Goal: Transaction & Acquisition: Purchase product/service

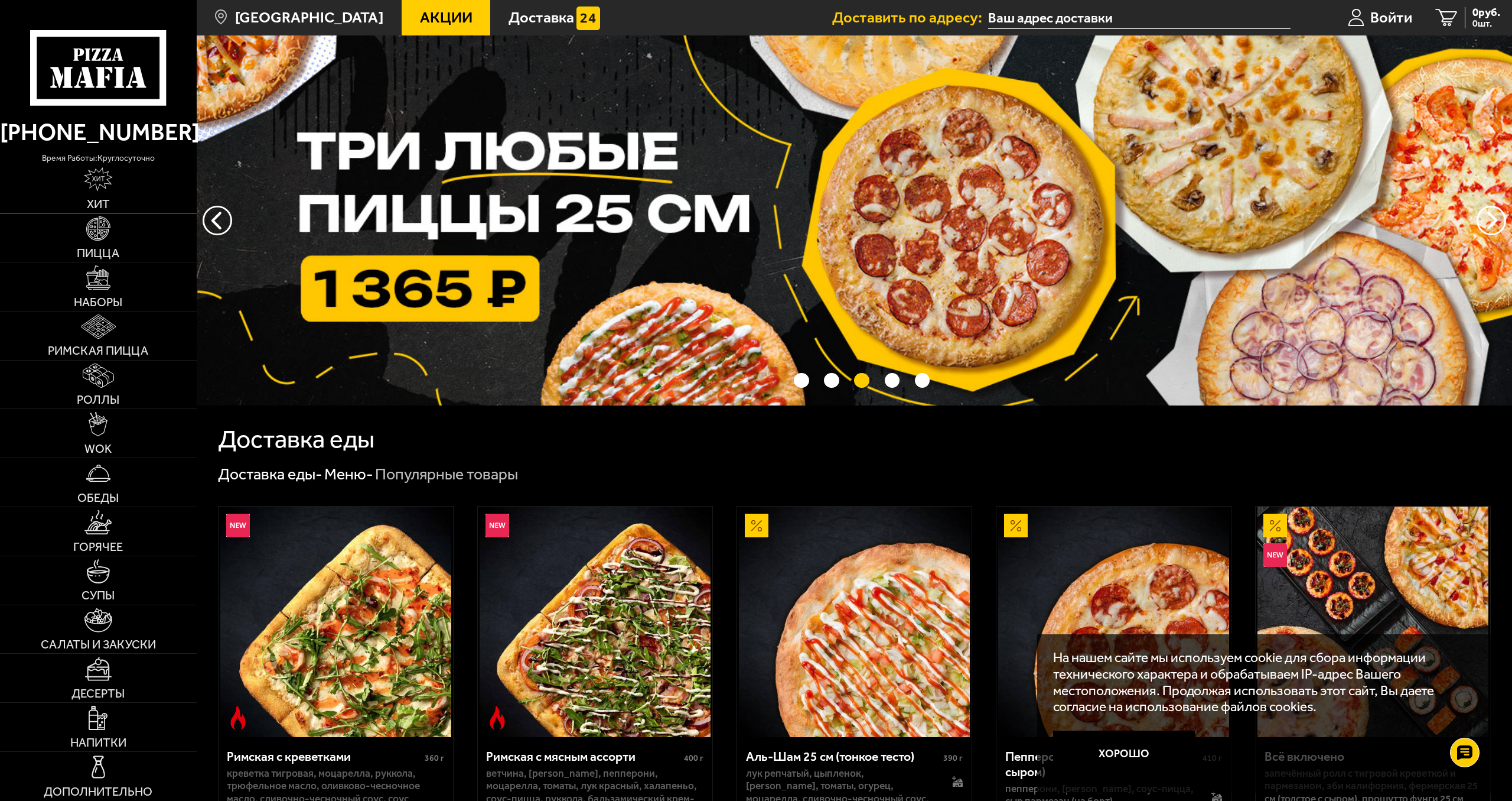
click at [113, 184] on link "Хит" at bounding box center [98, 189] width 197 height 49
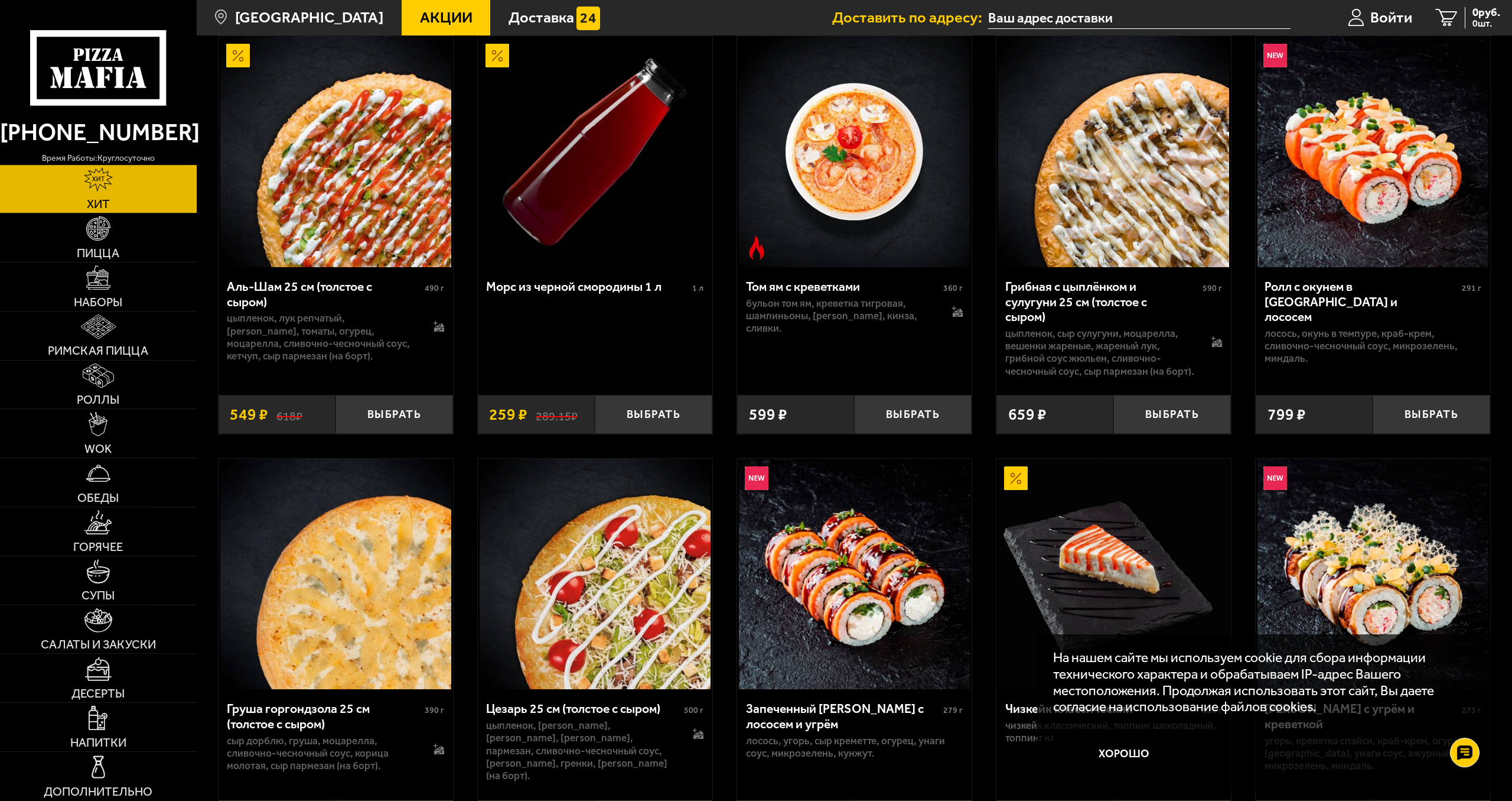
scroll to position [362, 0]
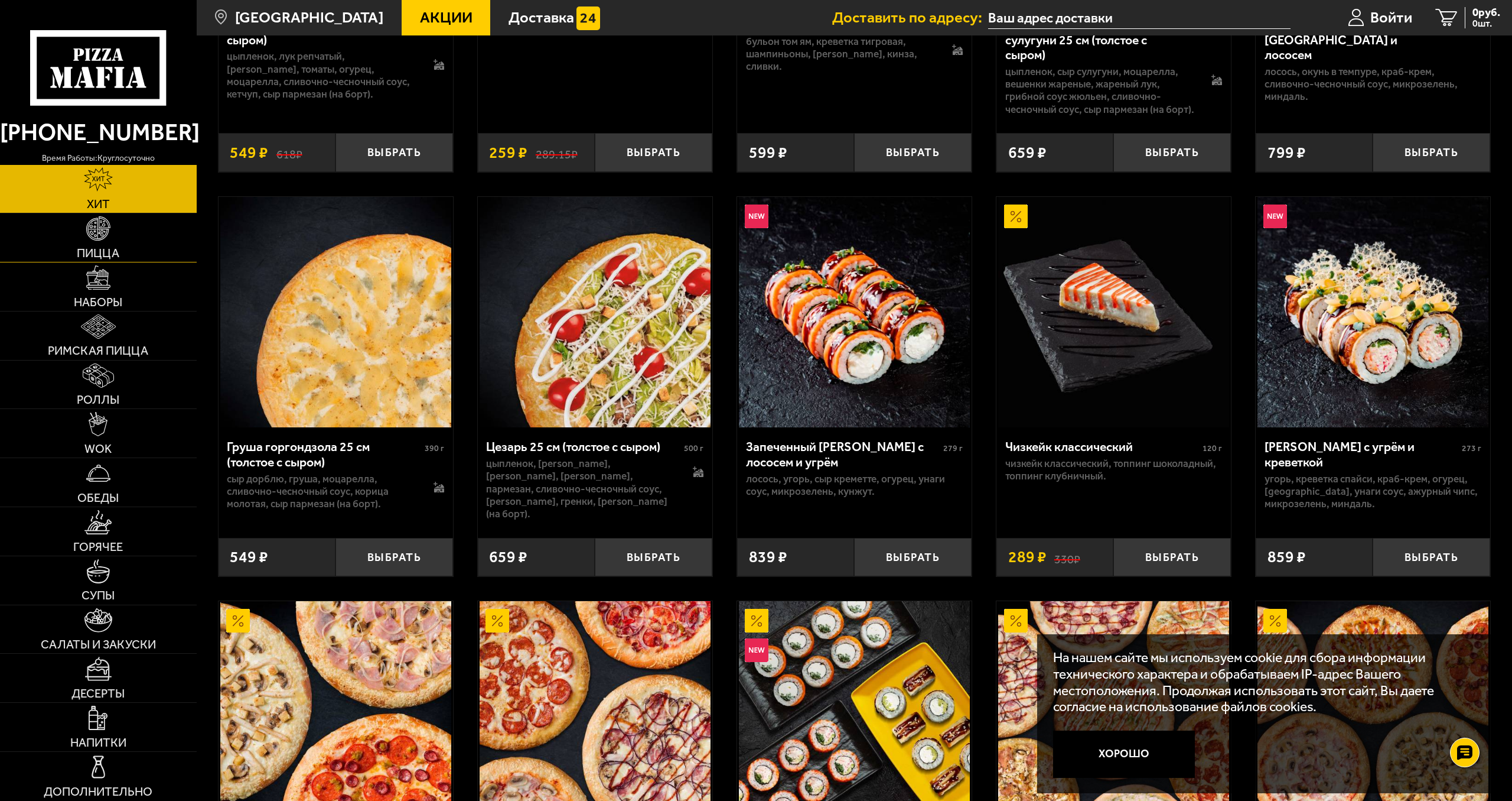
click at [98, 238] on img at bounding box center [98, 228] width 24 height 24
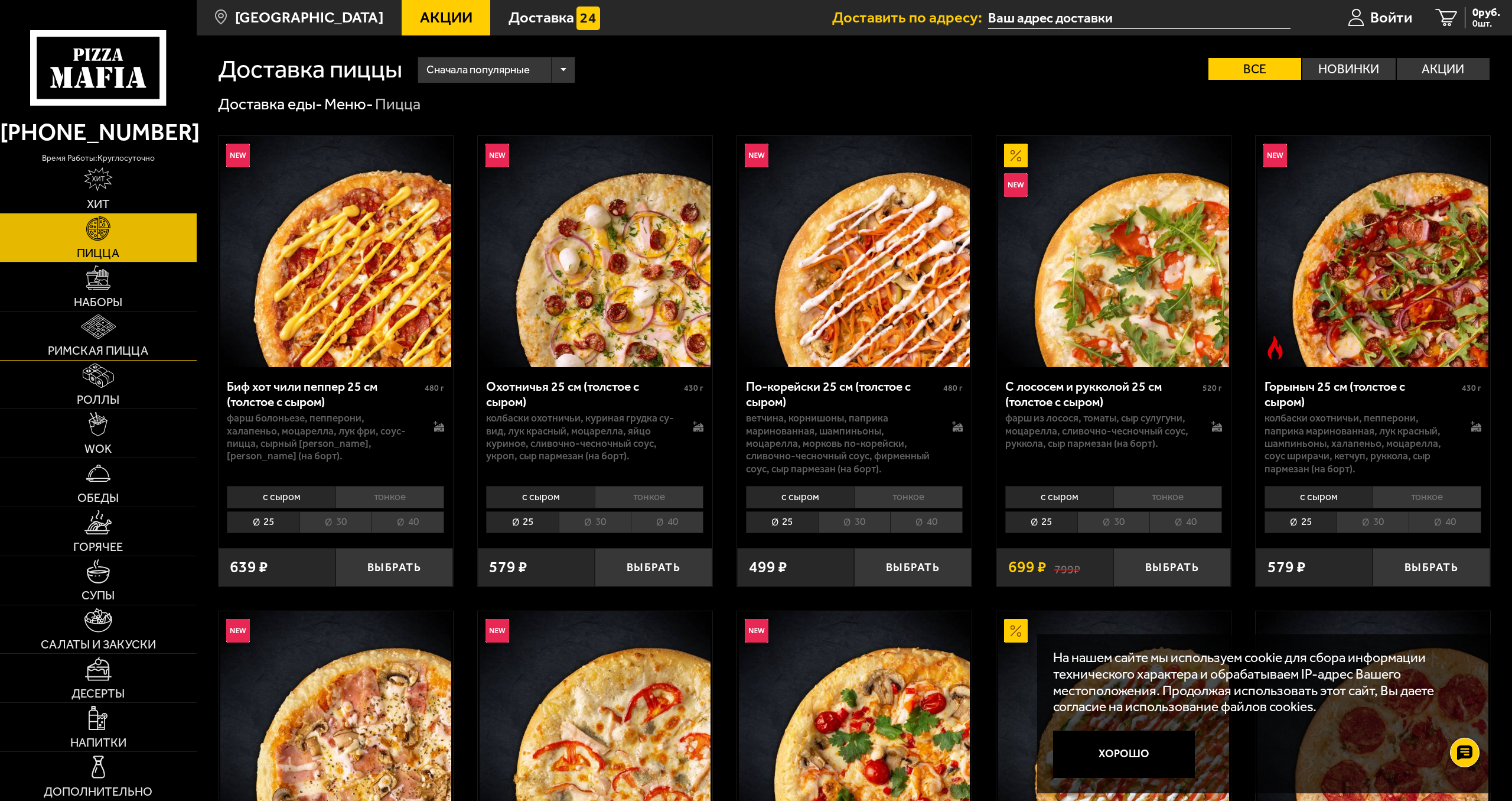
click at [154, 322] on link "Римская пицца" at bounding box center [98, 335] width 197 height 49
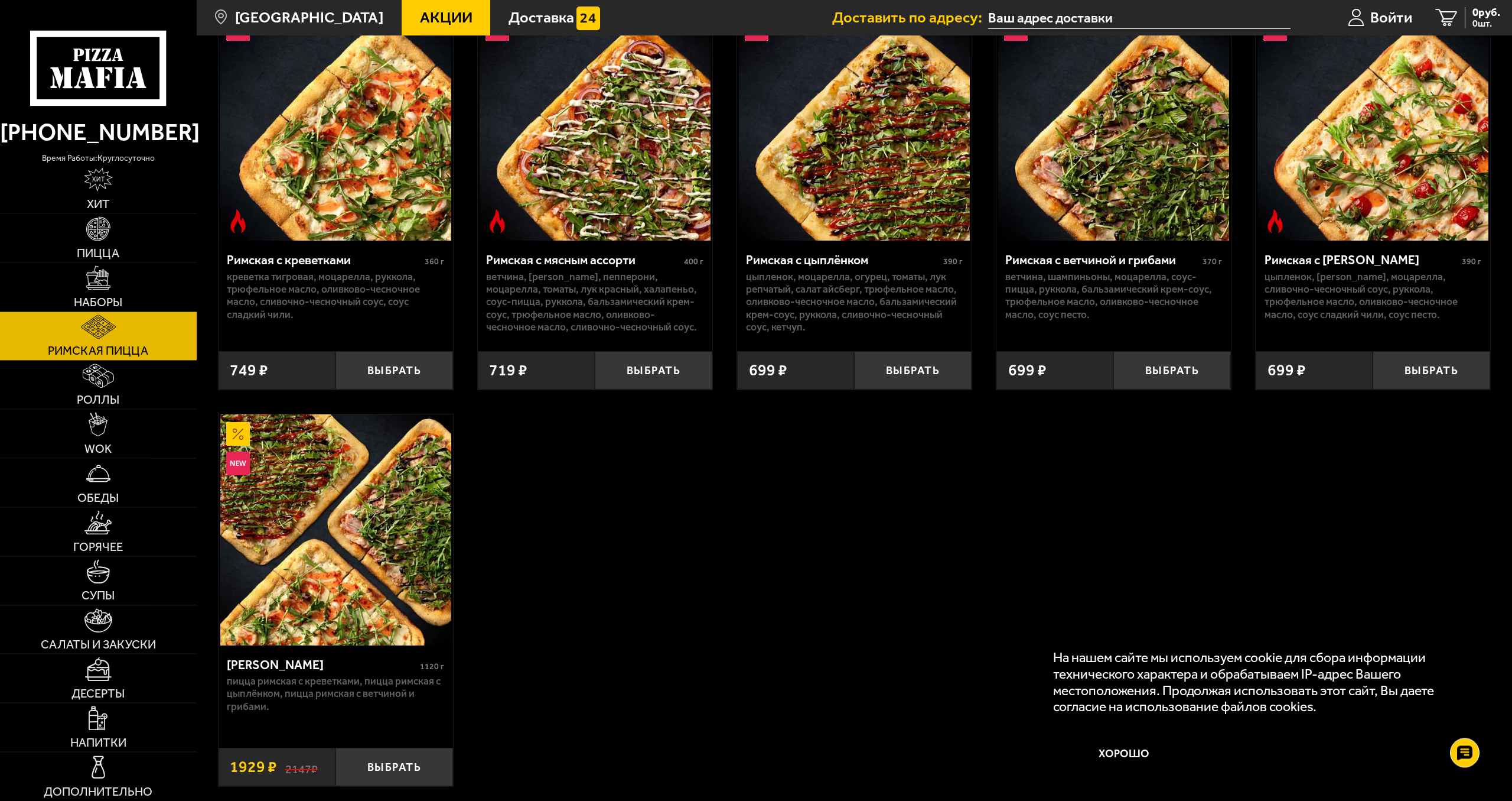
scroll to position [121, 0]
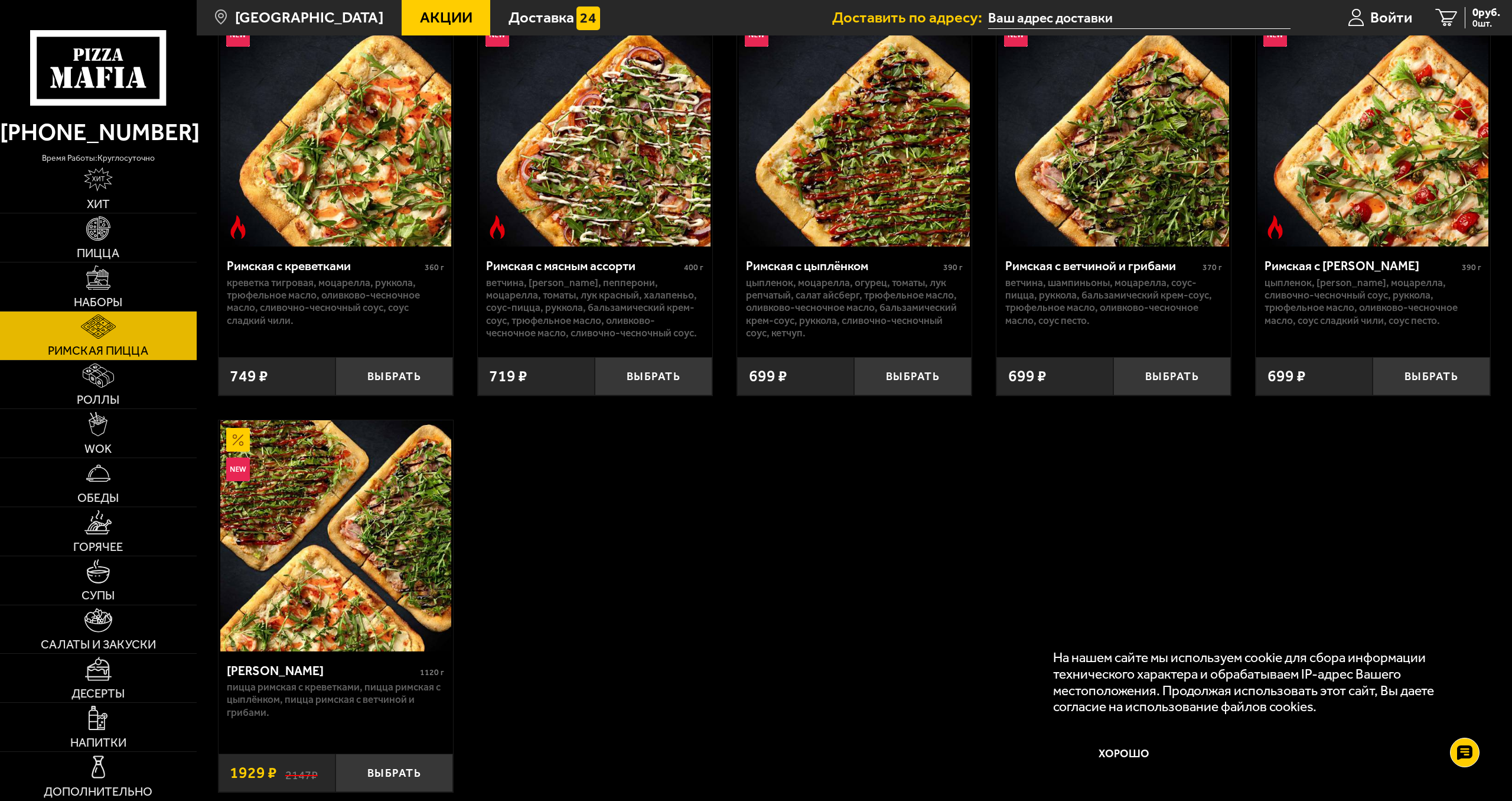
click at [688, 583] on div "Римская с креветками 360 г креветка тигровая, моцарелла, руккола, трюфельное ма…" at bounding box center [854, 403] width 1315 height 820
click at [116, 389] on link "Роллы" at bounding box center [98, 385] width 197 height 49
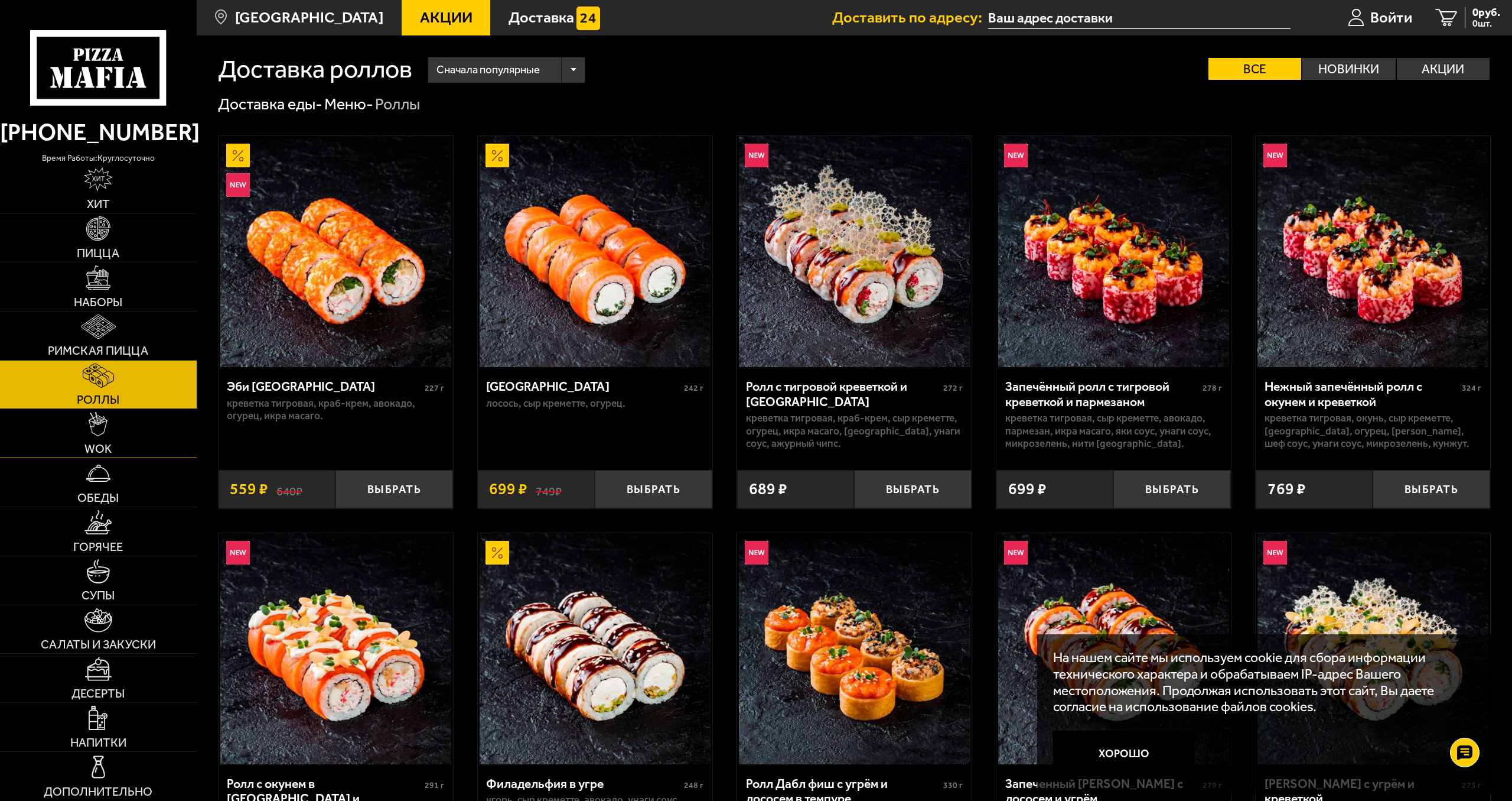
click at [122, 429] on link "WOK" at bounding box center [98, 433] width 197 height 49
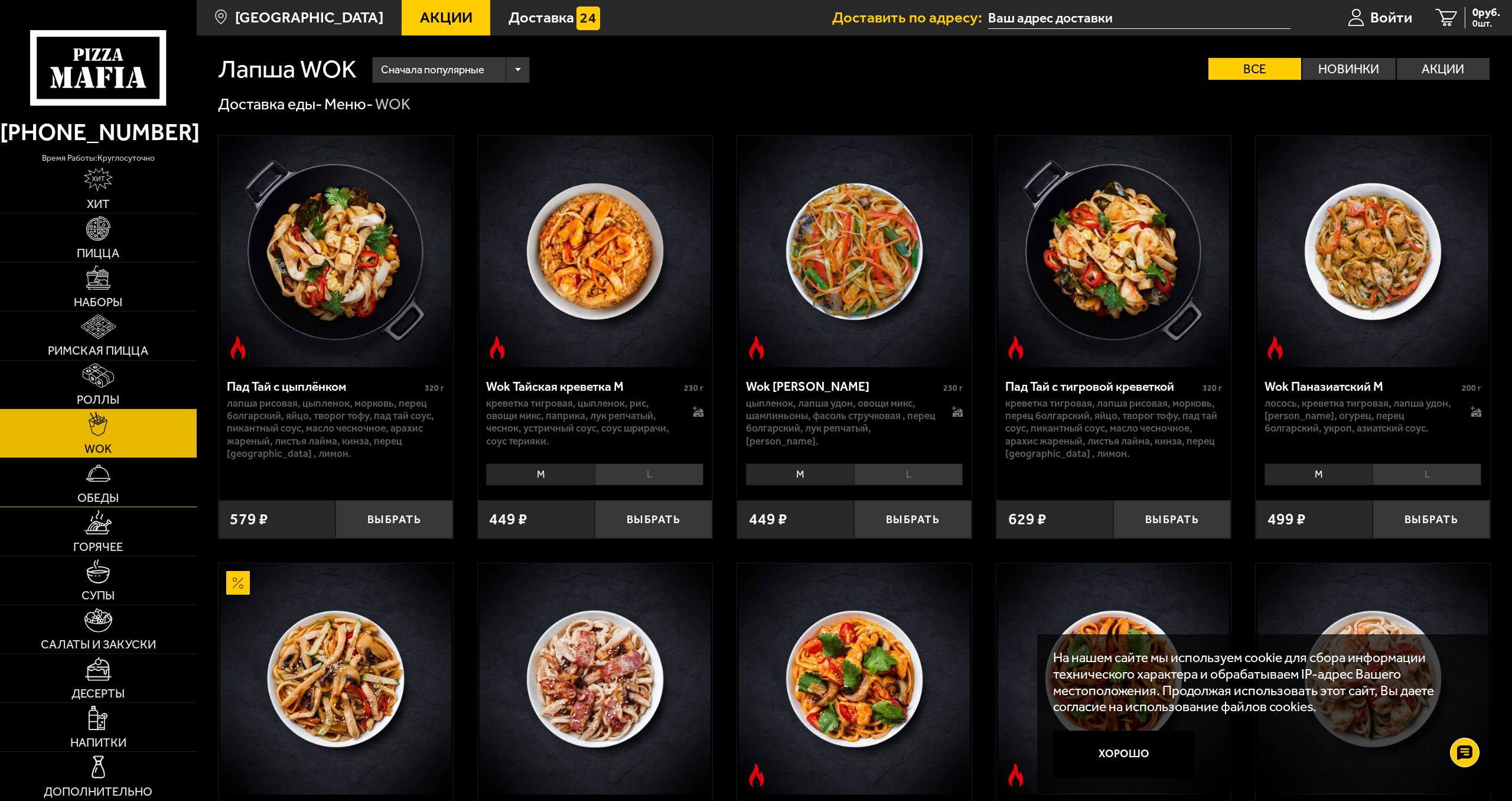
click at [66, 486] on link "Обеды" at bounding box center [98, 482] width 197 height 49
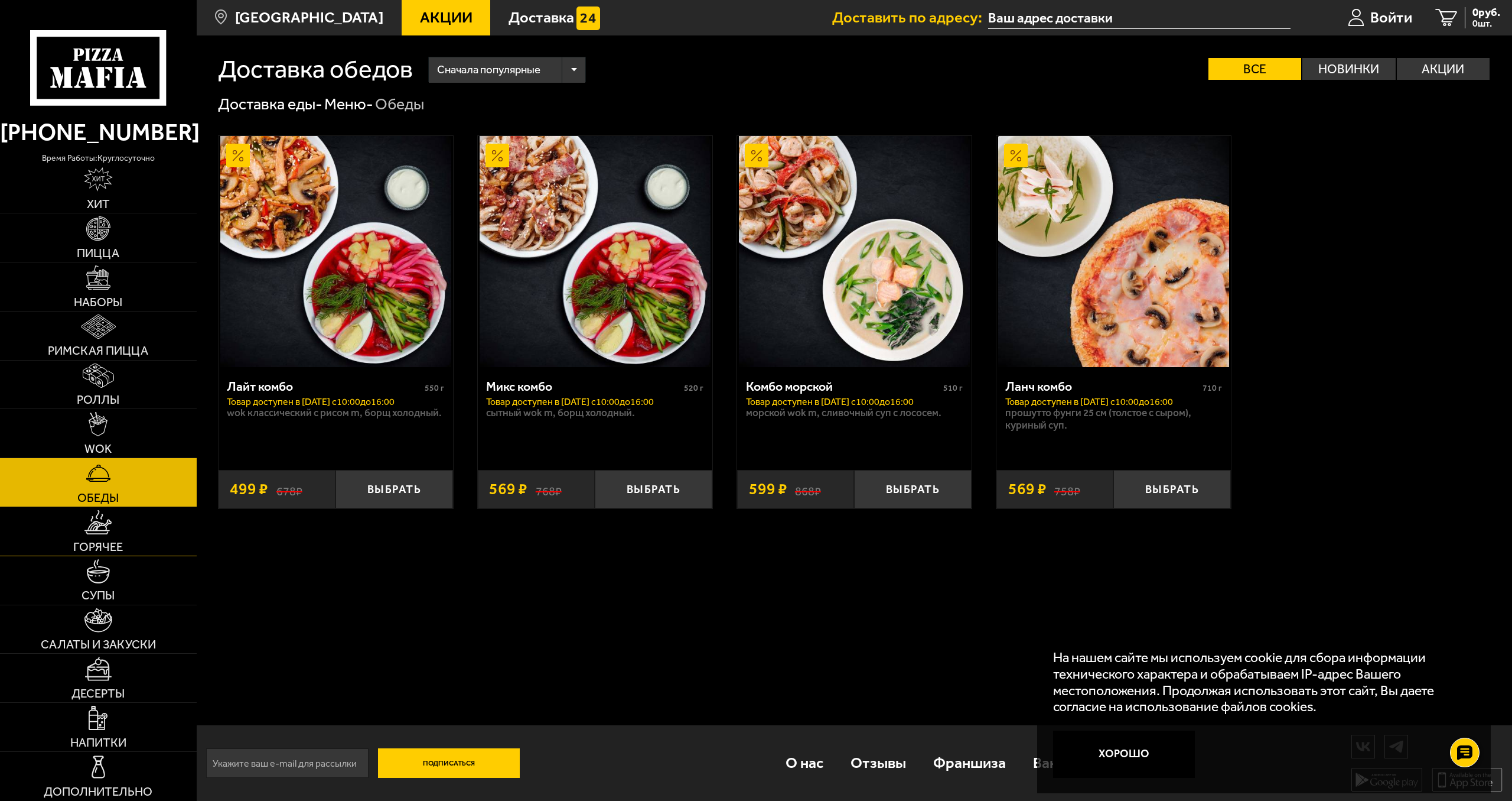
click at [119, 531] on link "Горячее" at bounding box center [98, 531] width 197 height 49
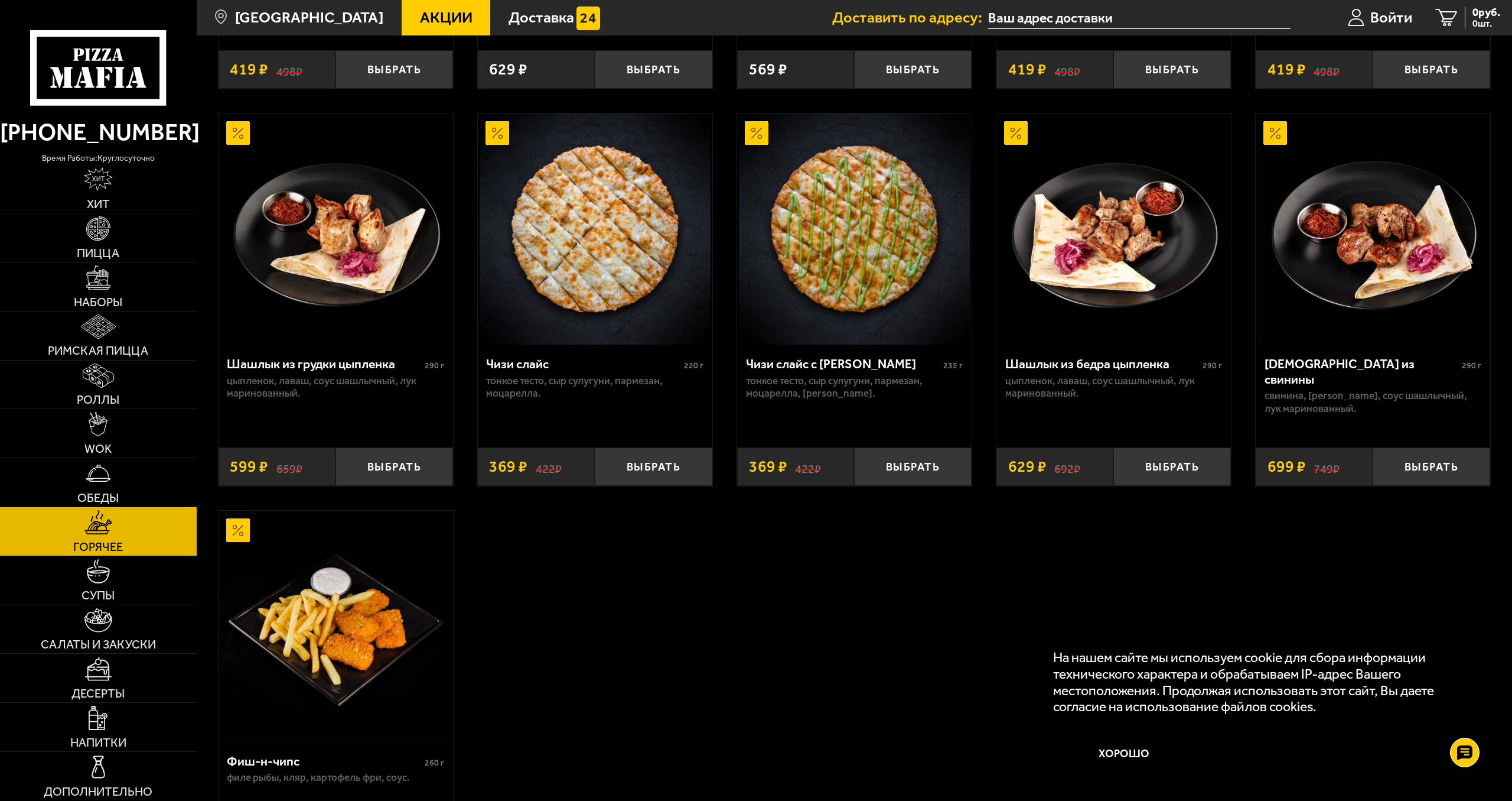
scroll to position [1085, 0]
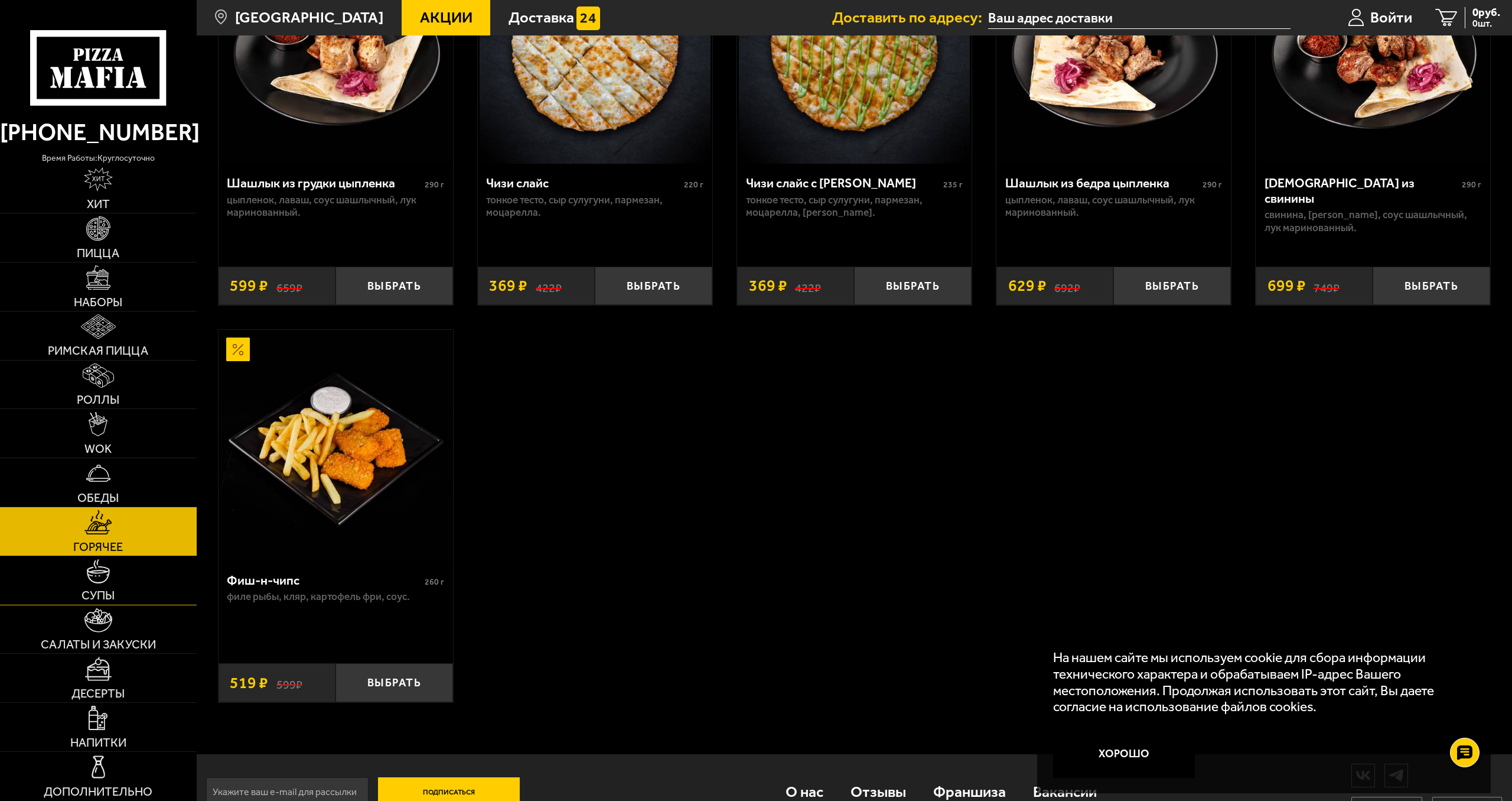
click at [130, 575] on link "Супы" at bounding box center [98, 580] width 197 height 49
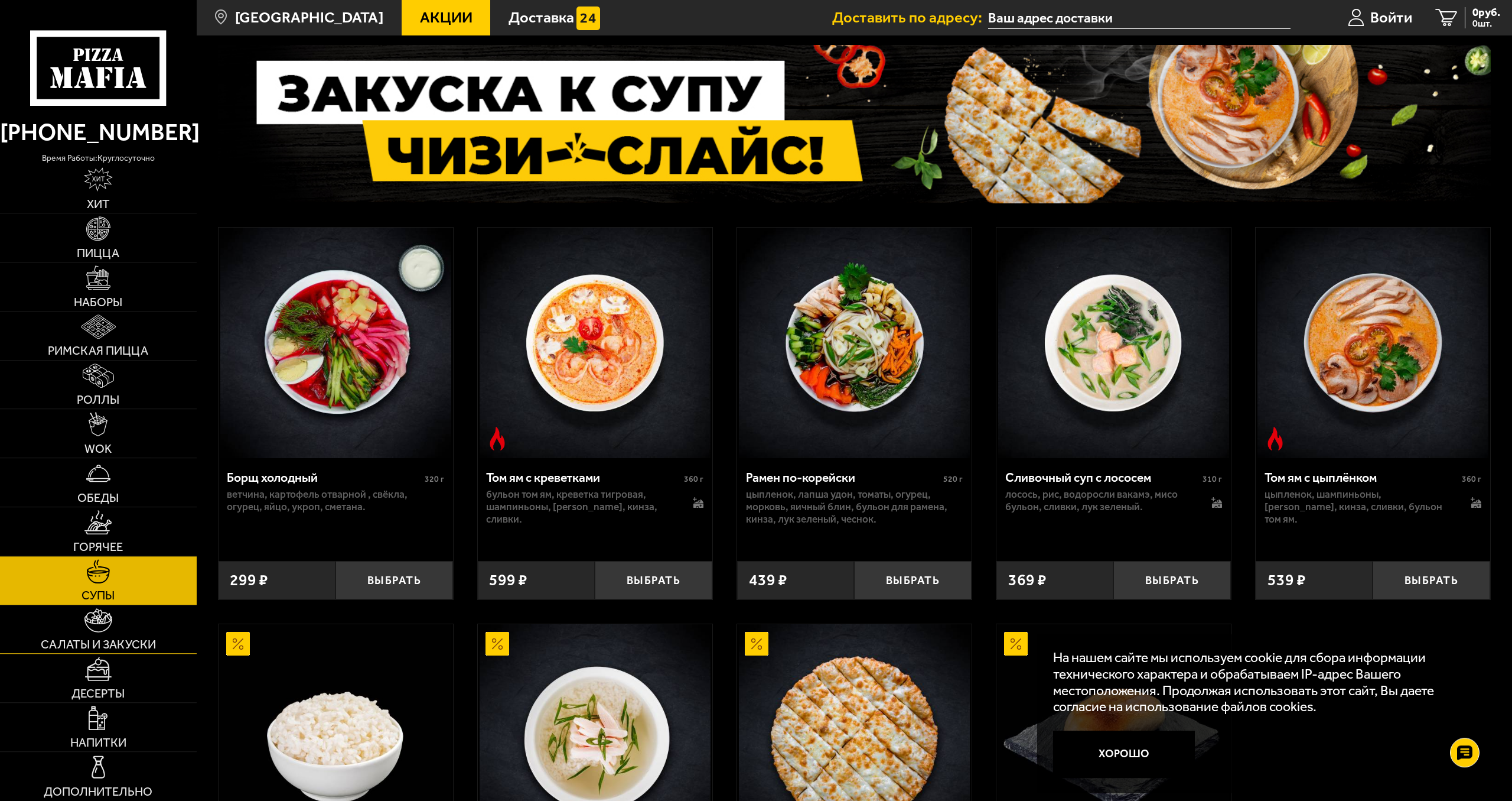
scroll to position [121, 0]
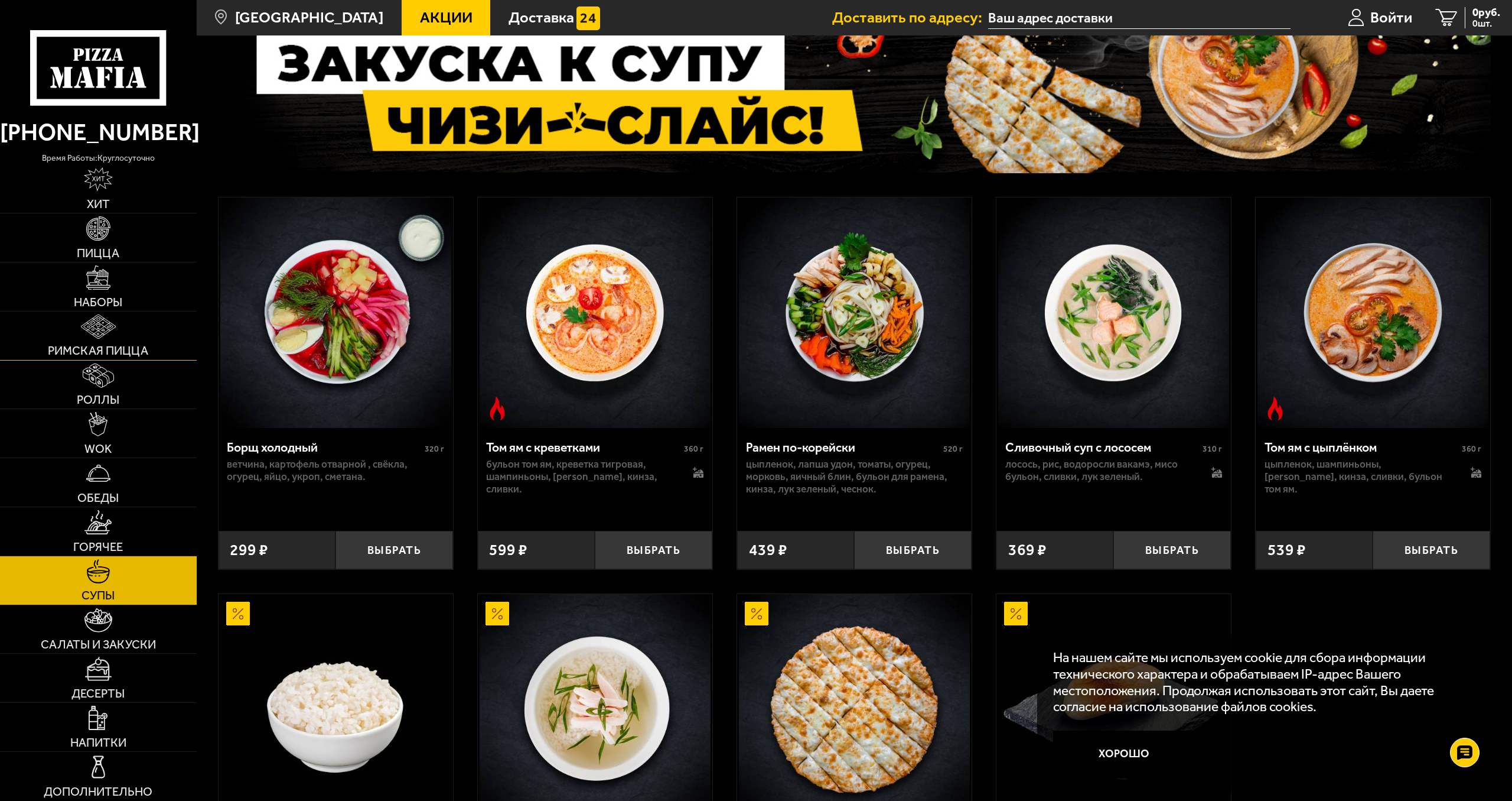
click at [115, 319] on img at bounding box center [98, 326] width 35 height 24
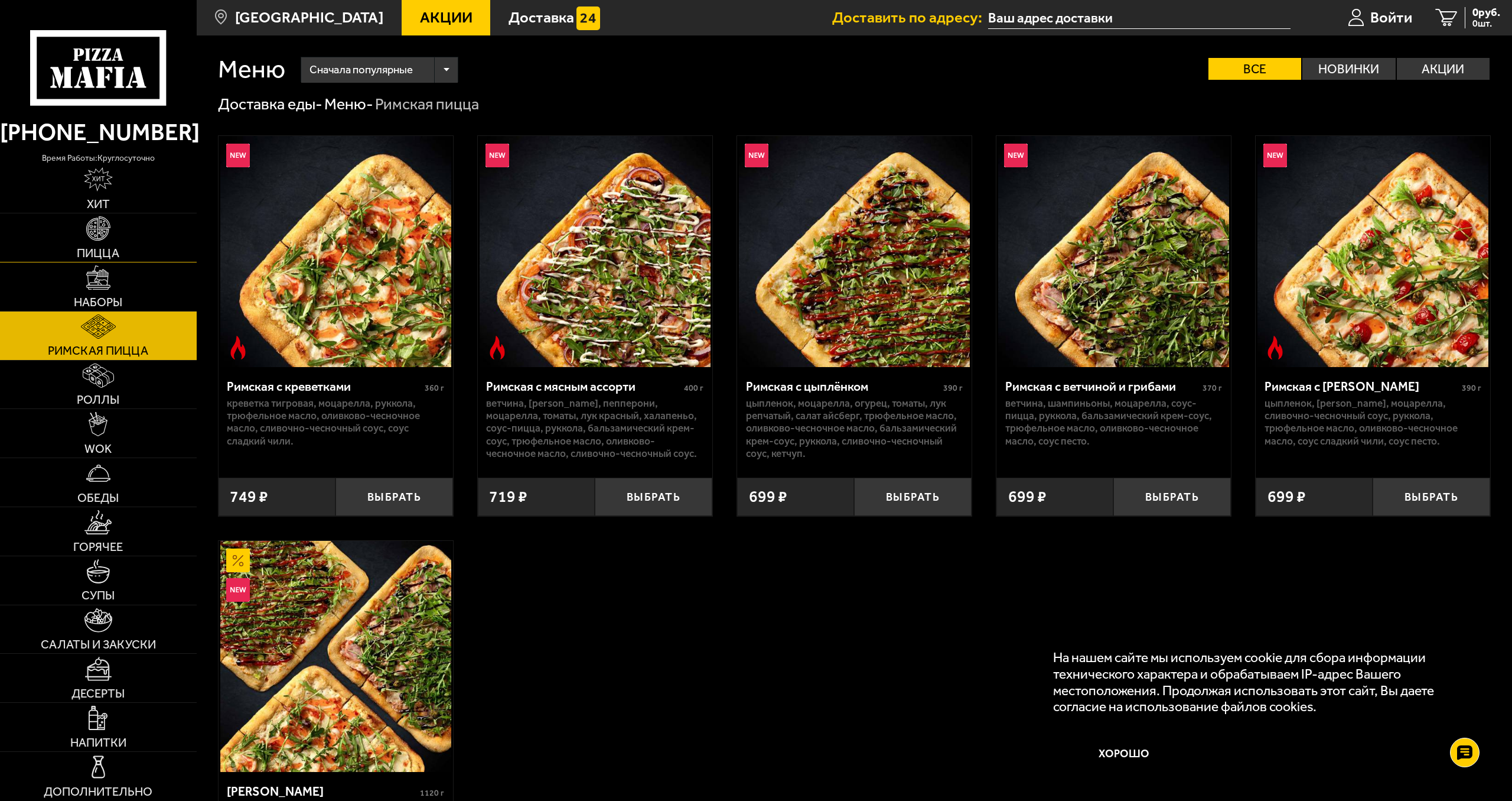
click at [167, 244] on link "Пицца" at bounding box center [98, 238] width 197 height 49
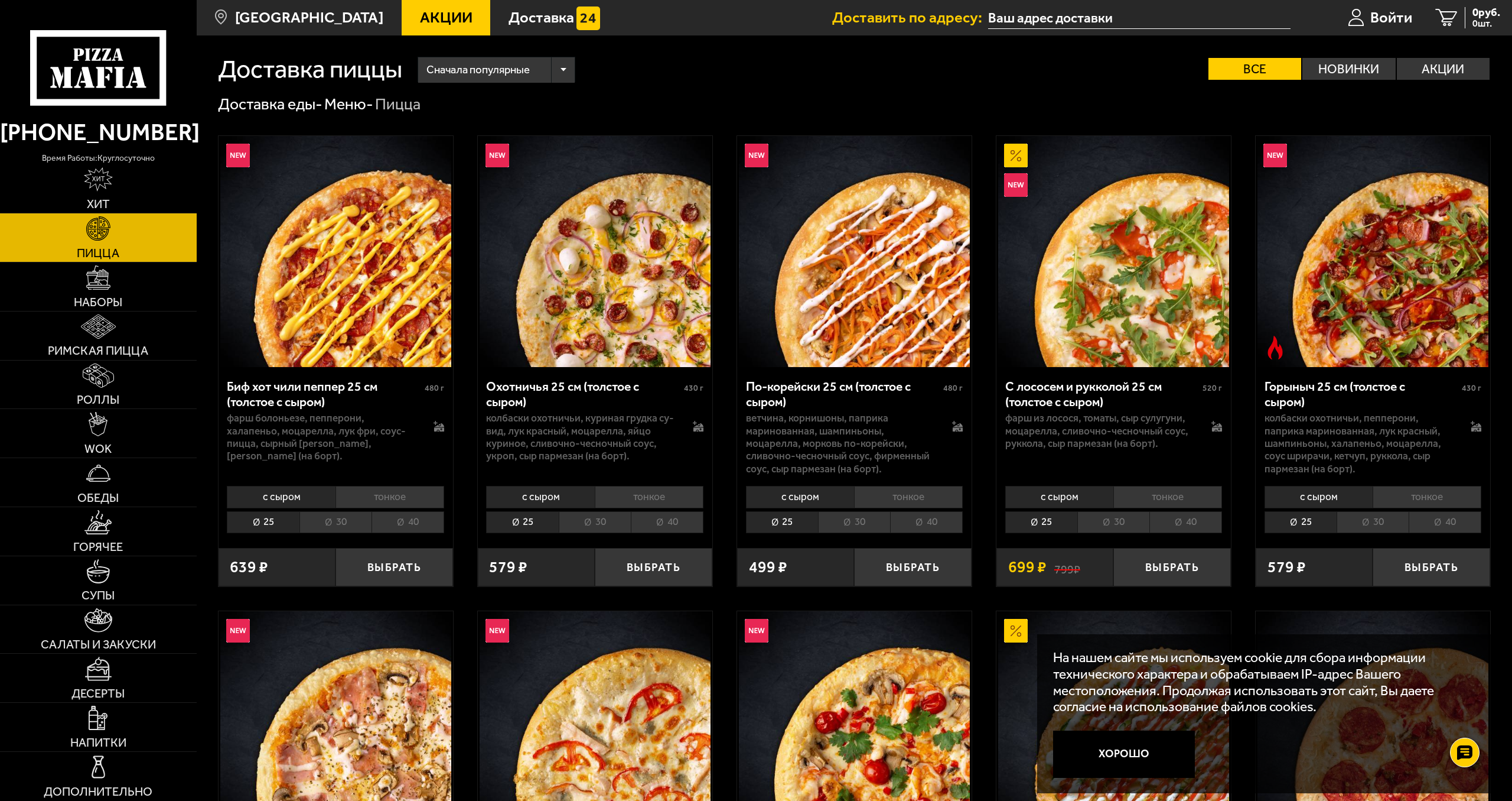
click at [664, 530] on li "40" at bounding box center [667, 522] width 73 height 22
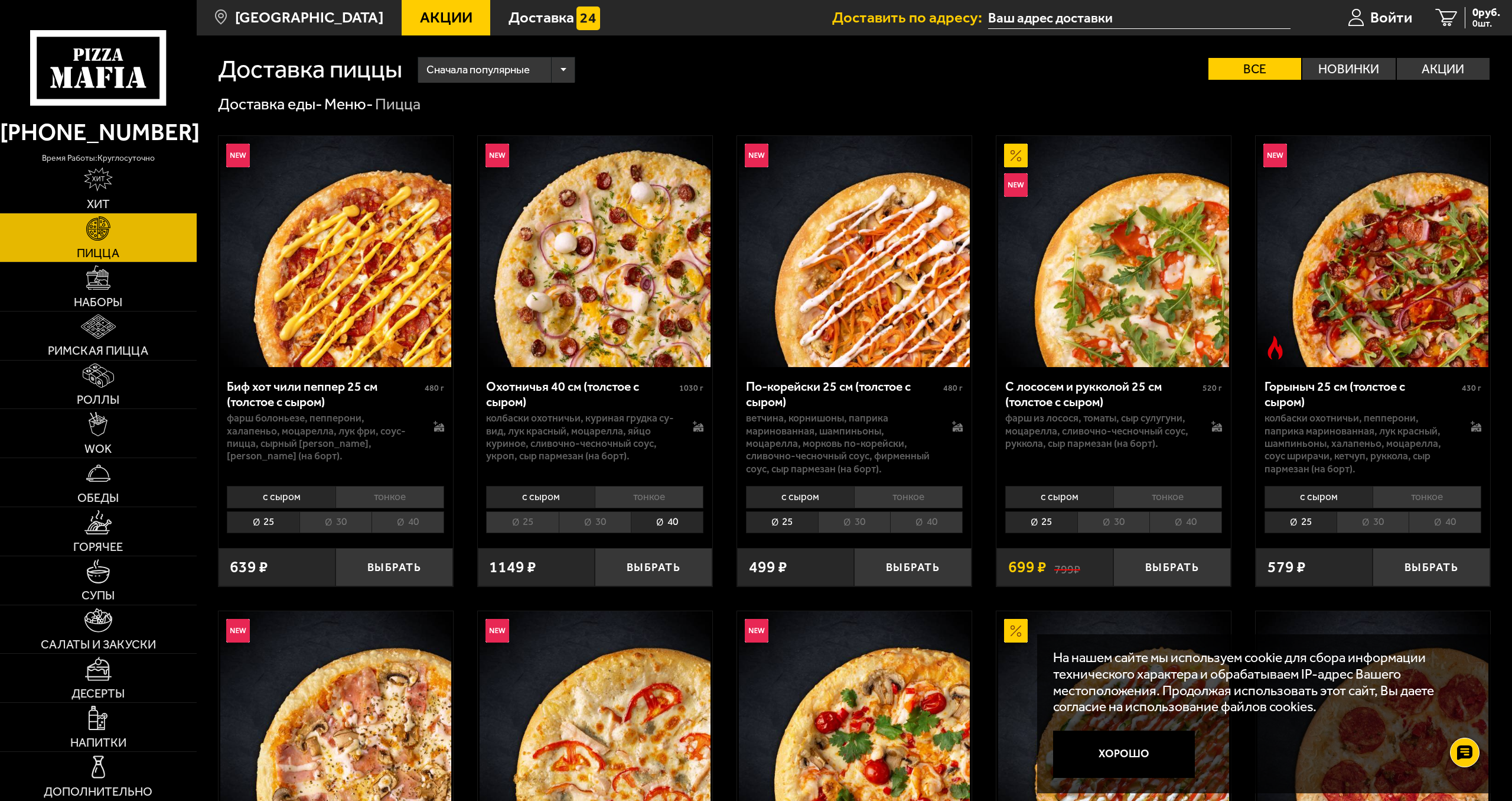
click at [631, 530] on li "40" at bounding box center [667, 522] width 73 height 22
click at [627, 527] on li "30" at bounding box center [595, 522] width 72 height 22
click at [666, 527] on li "40" at bounding box center [667, 522] width 73 height 22
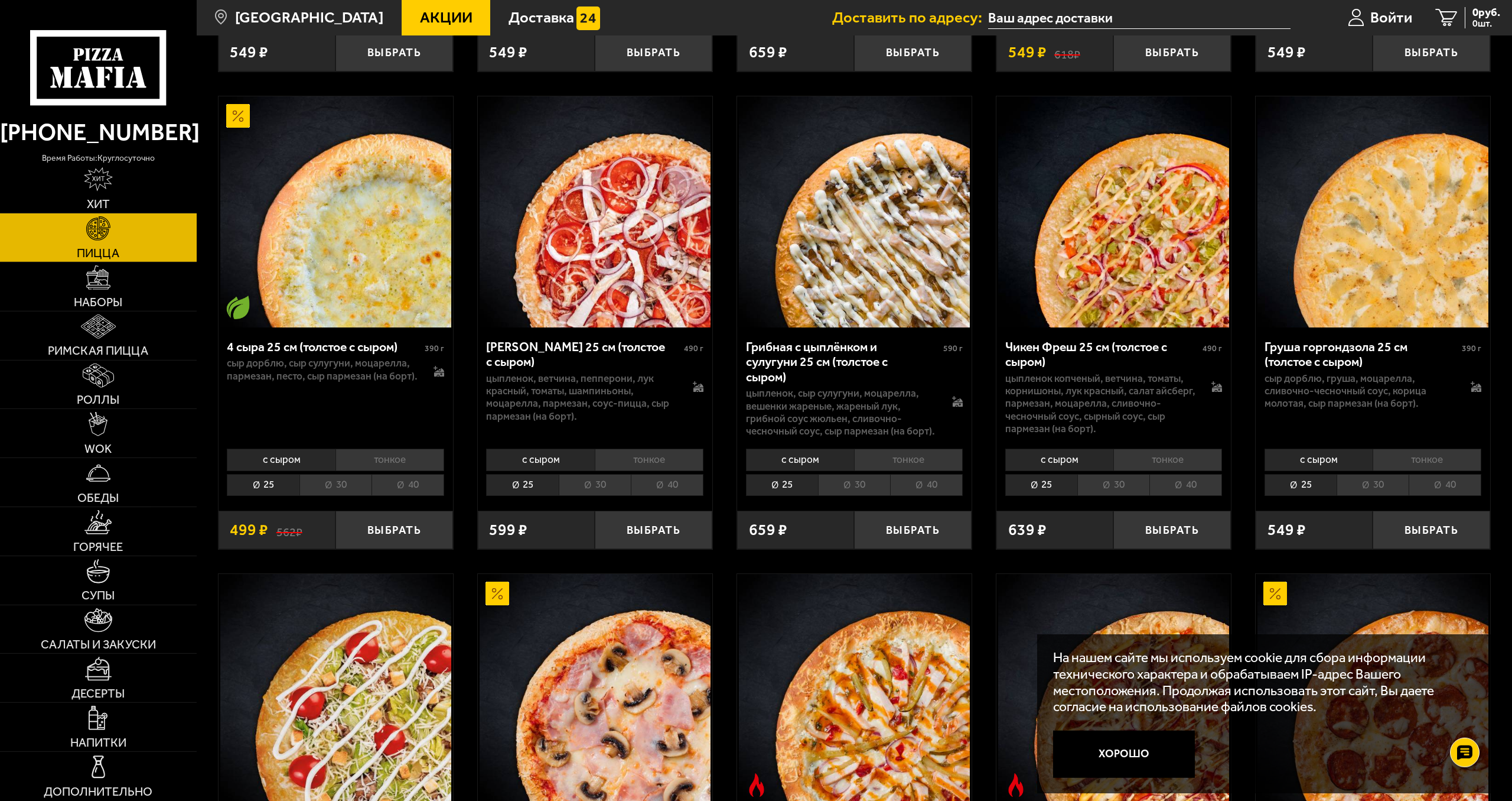
scroll to position [1085, 0]
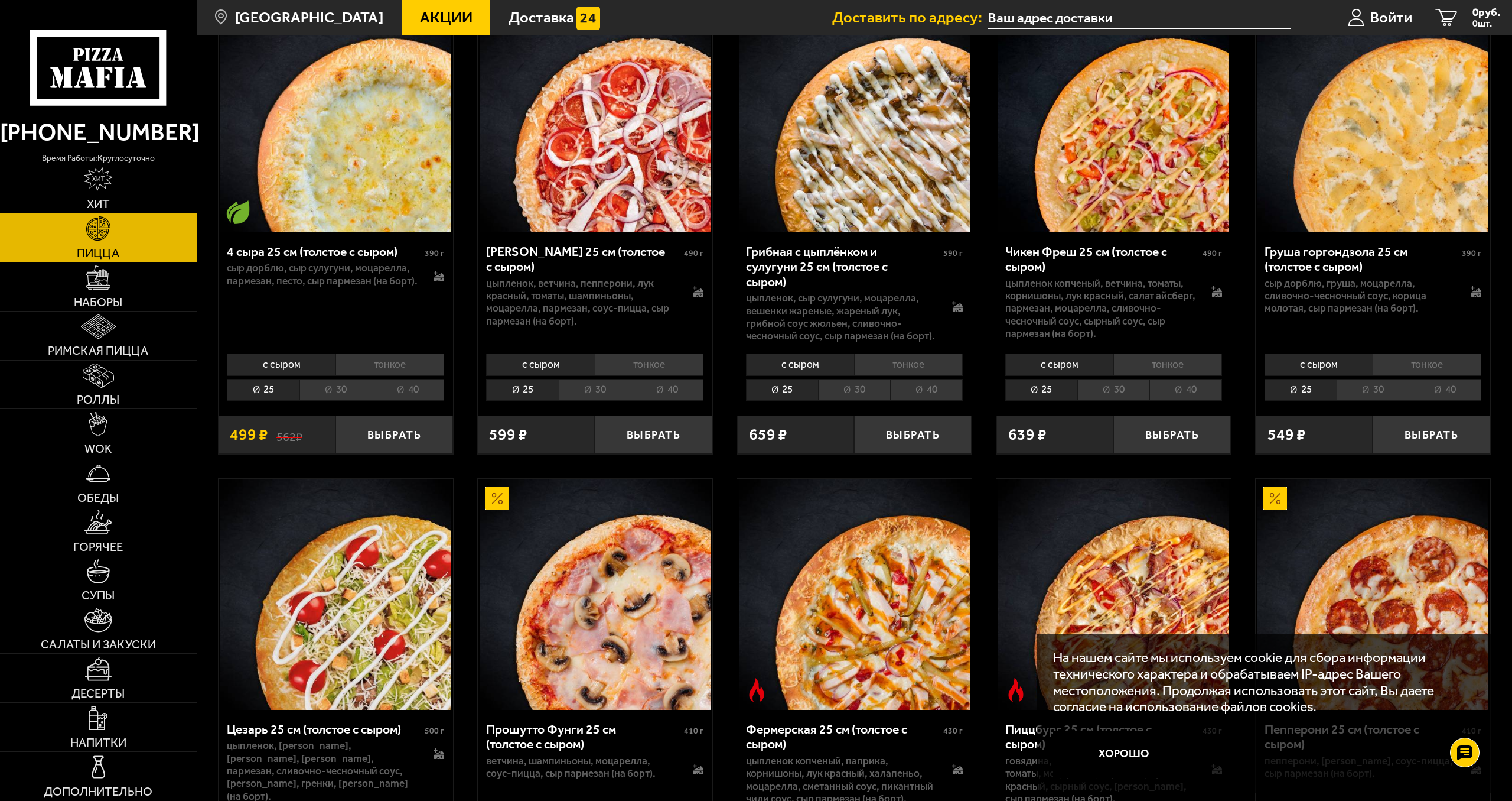
click at [425, 389] on div "с сыром тонкое 25 30 40 Топпинги" at bounding box center [335, 376] width 235 height 56
click at [414, 379] on li "40" at bounding box center [408, 389] width 73 height 22
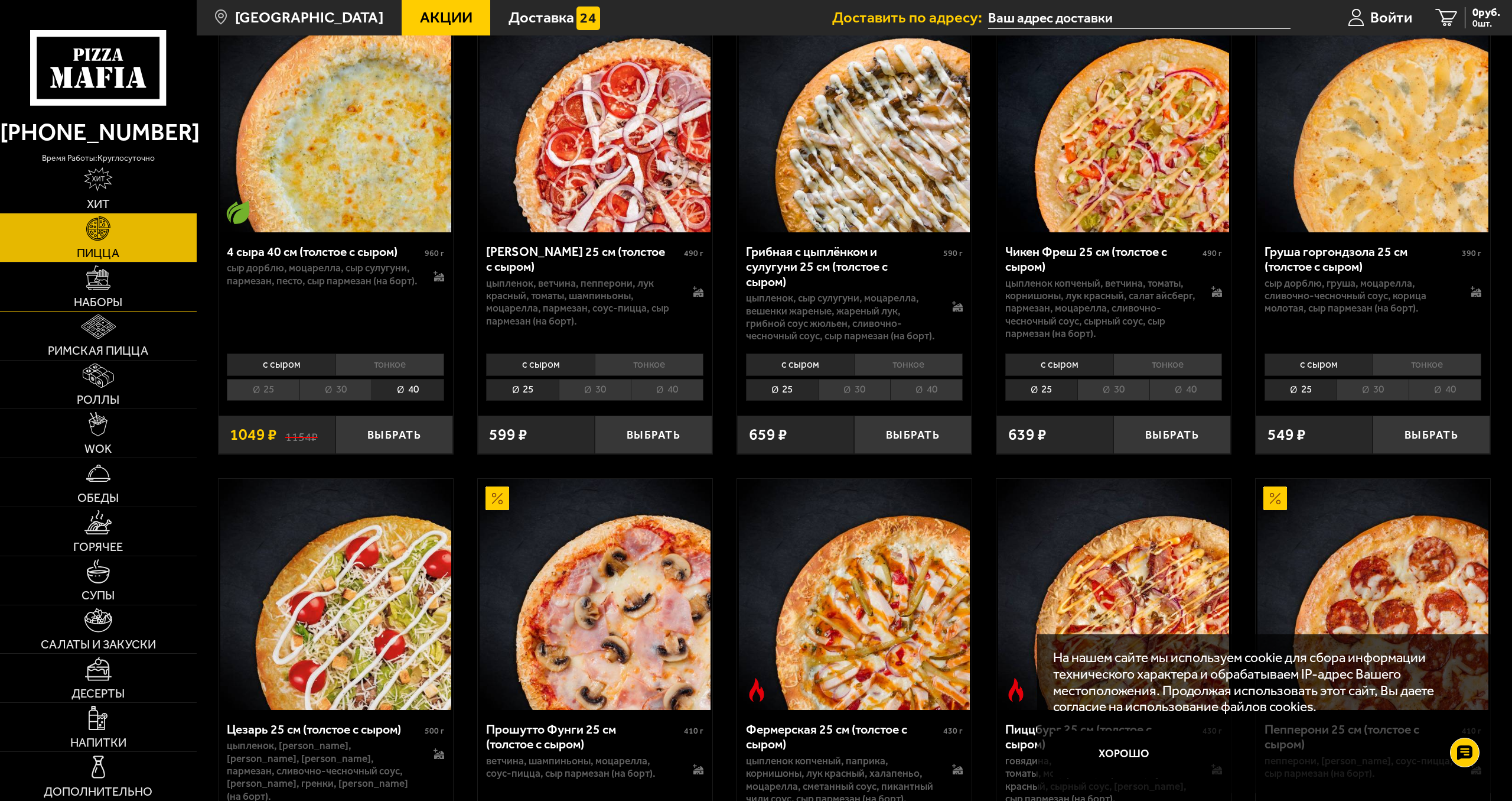
click at [84, 296] on span "Наборы" at bounding box center [98, 302] width 49 height 12
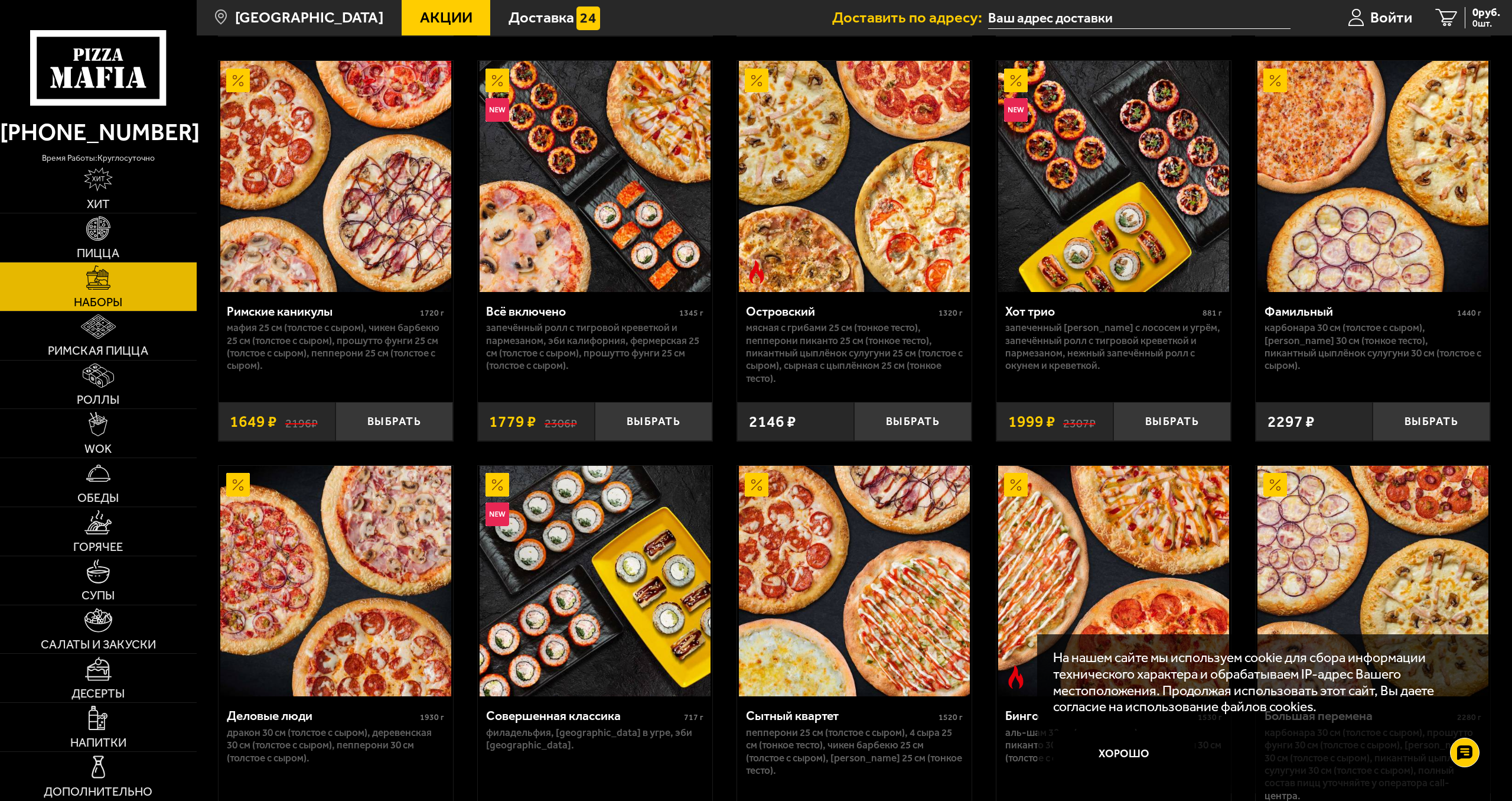
scroll to position [784, 0]
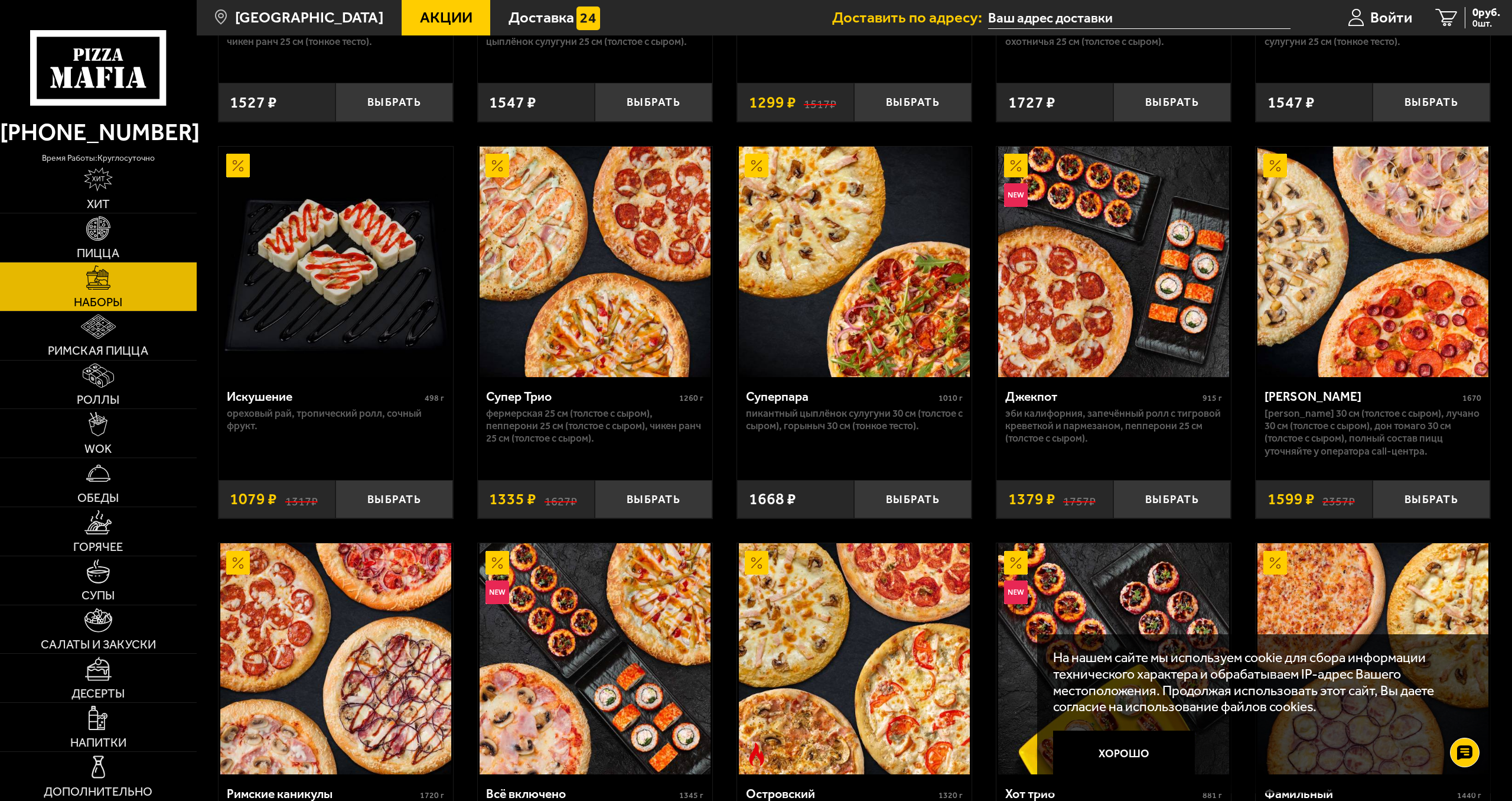
click at [1096, 10] on input "text" at bounding box center [1140, 18] width 302 height 22
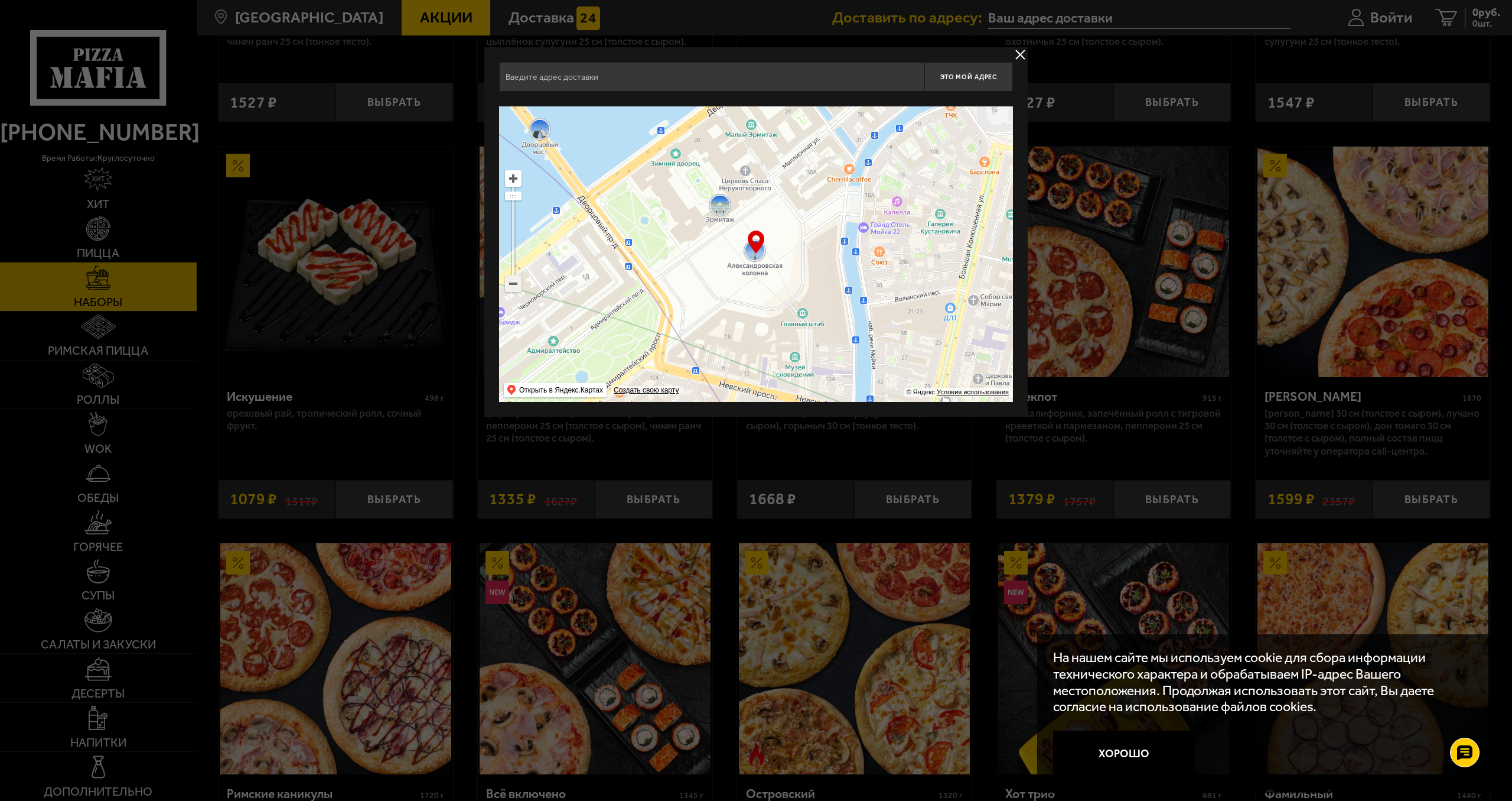
click at [517, 289] on ymaps at bounding box center [513, 284] width 16 height 16
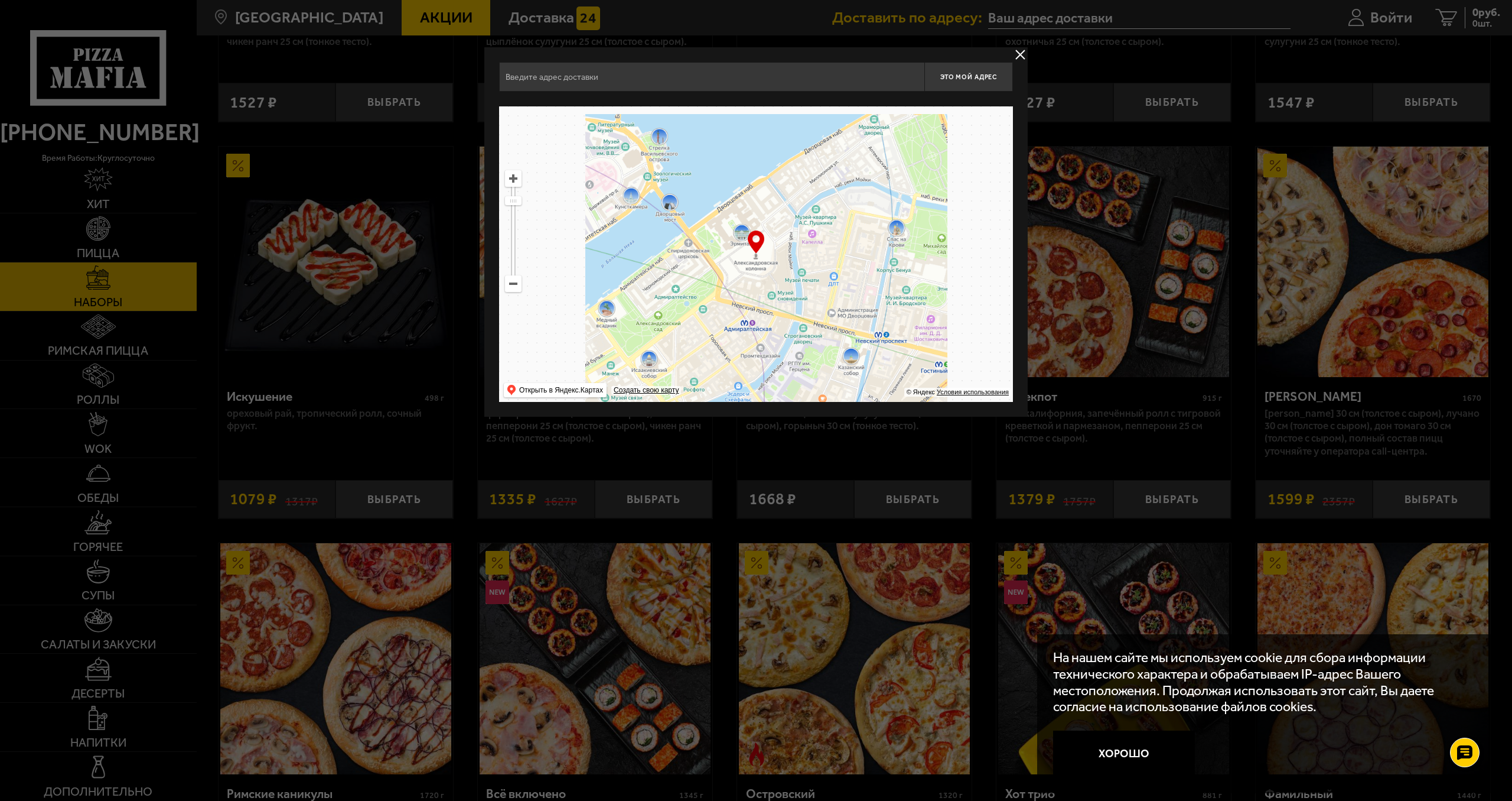
click at [517, 289] on ymaps at bounding box center [513, 284] width 16 height 16
click at [517, 289] on ymaps at bounding box center [513, 284] width 16 height 16
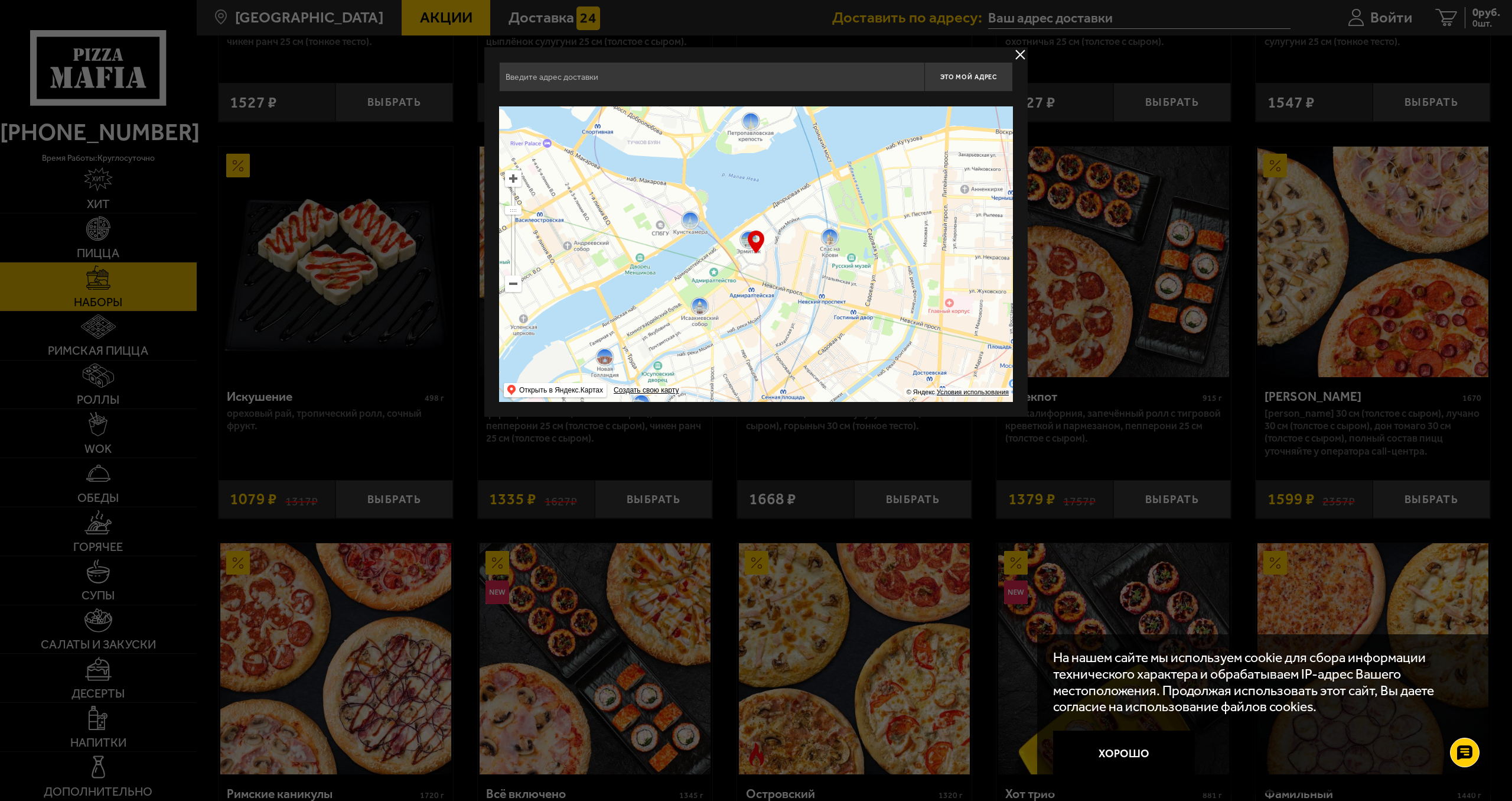
click at [518, 289] on ymaps at bounding box center [513, 284] width 16 height 16
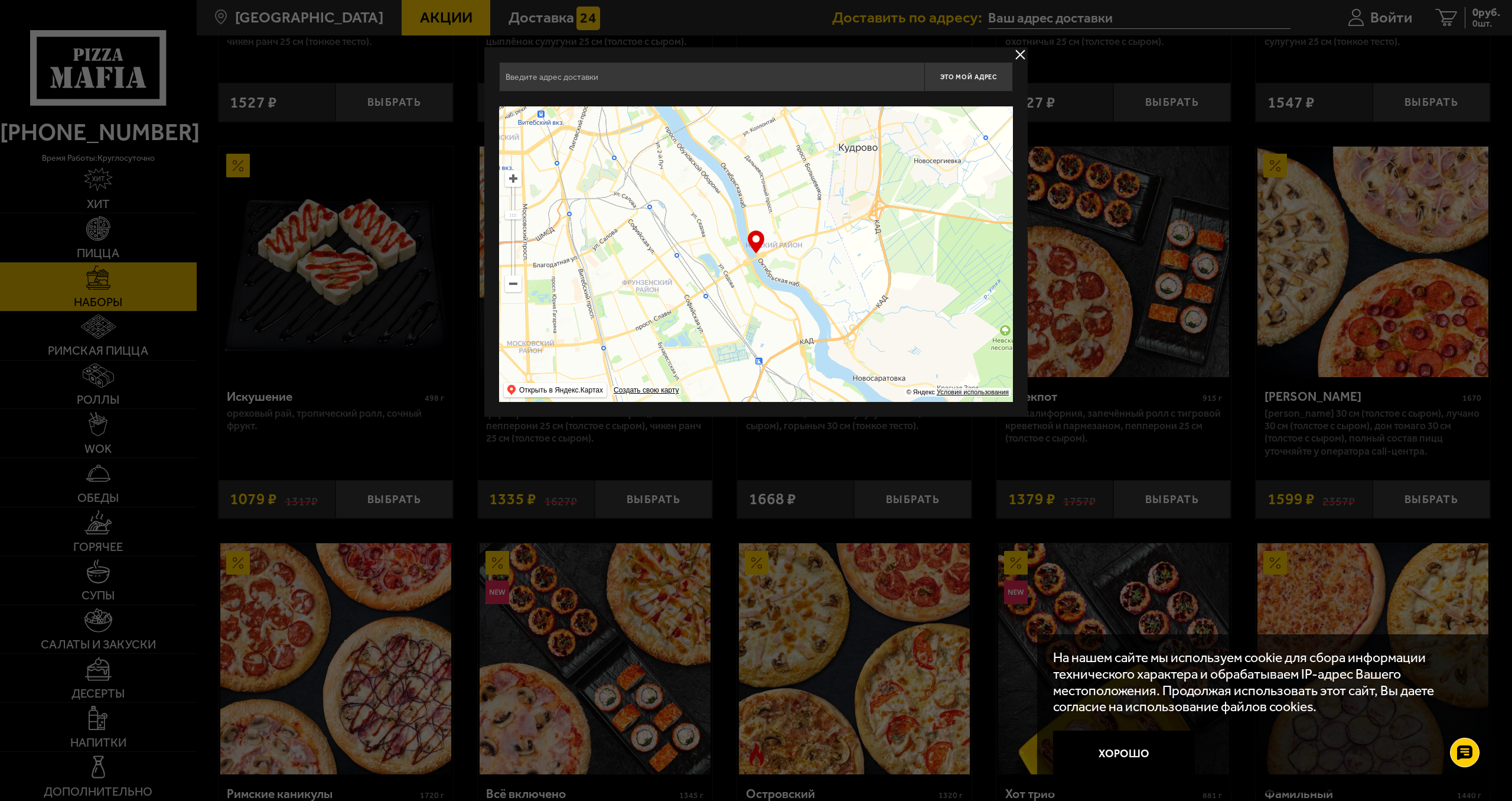
drag, startPoint x: 848, startPoint y: 277, endPoint x: 675, endPoint y: 136, distance: 223.2
click at [675, 136] on ymaps at bounding box center [756, 254] width 514 height 295
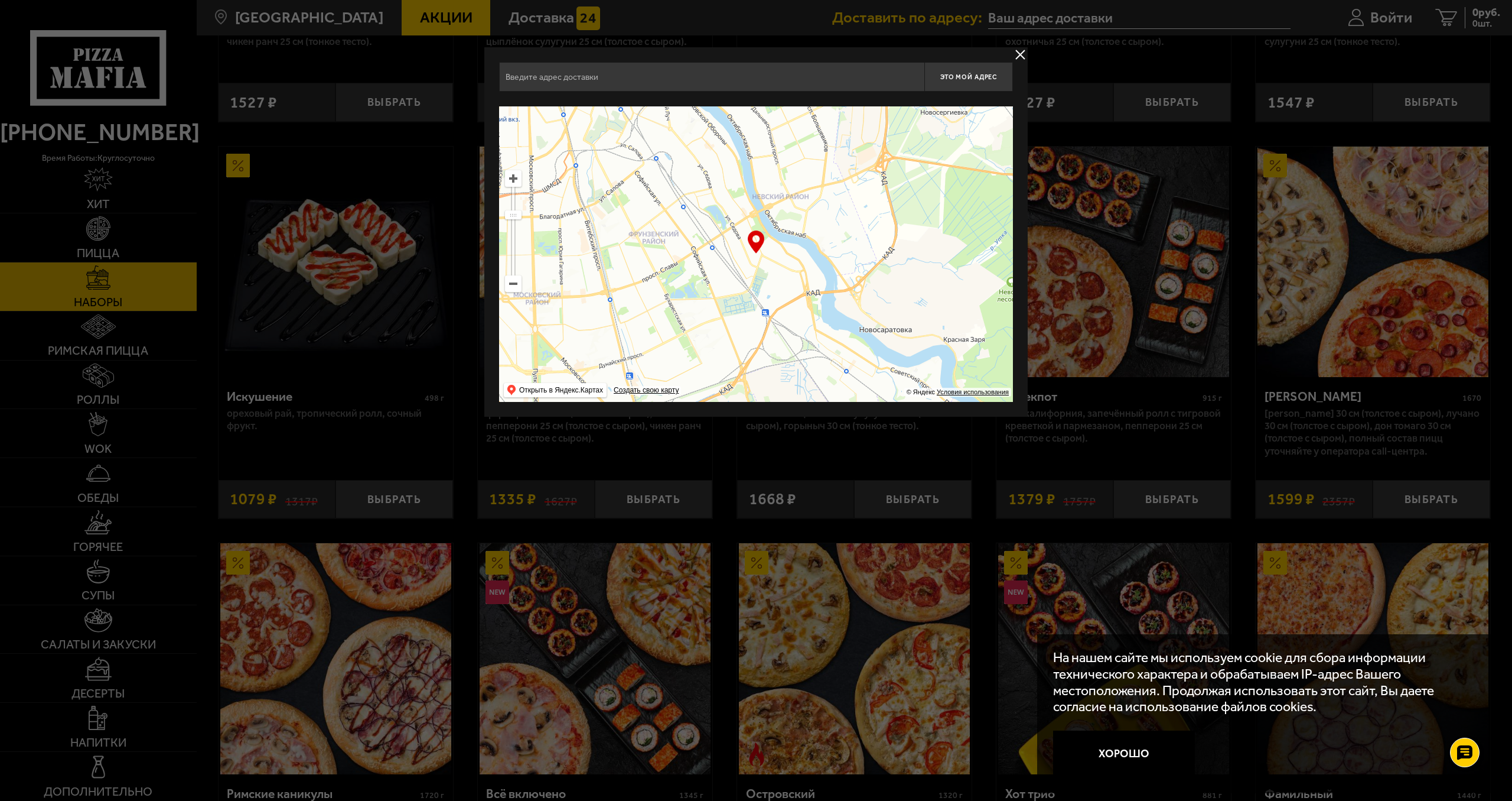
drag, startPoint x: 862, startPoint y: 303, endPoint x: 895, endPoint y: 308, distance: 33.4
click at [895, 308] on ymaps at bounding box center [756, 254] width 514 height 295
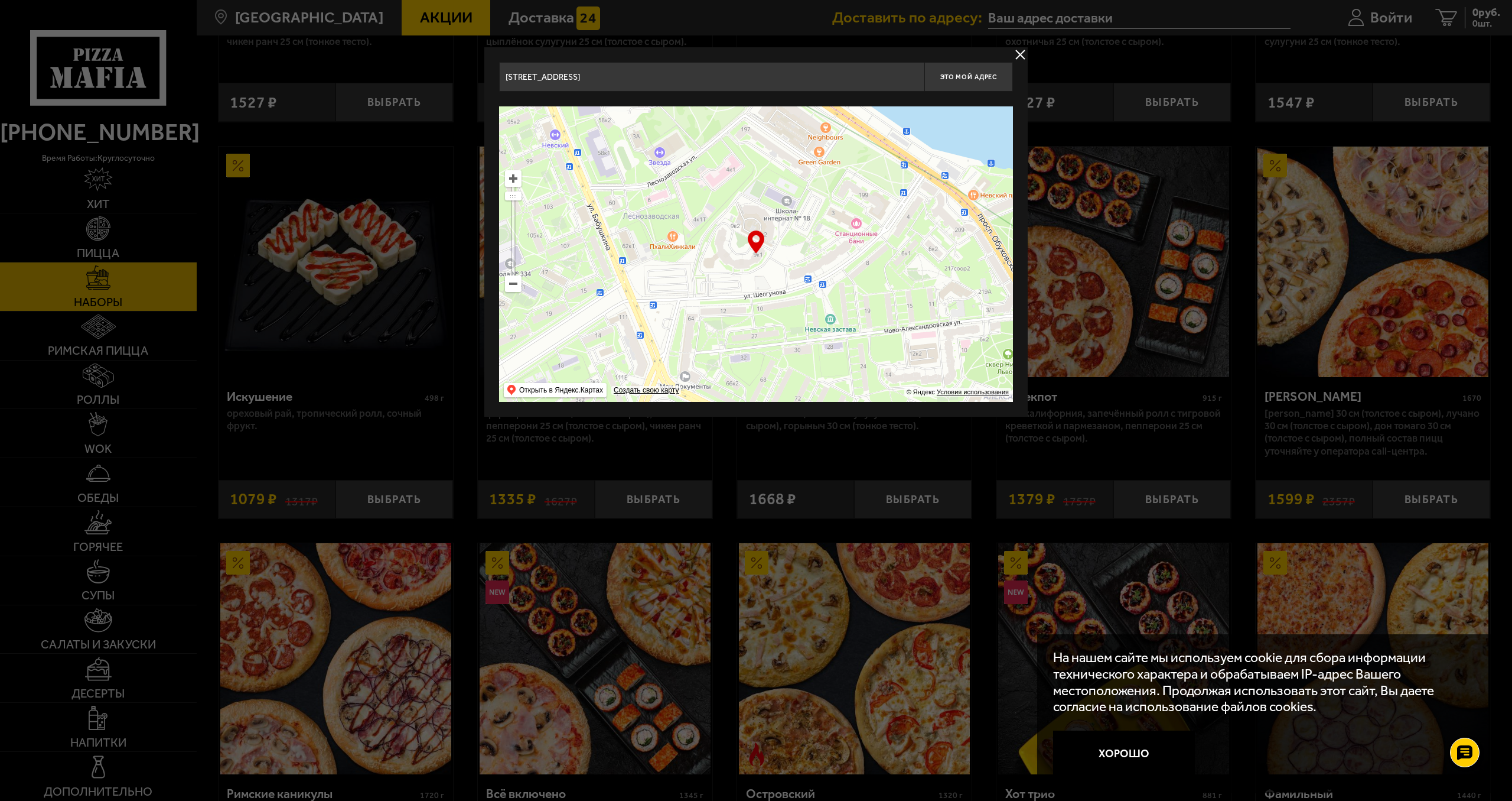
drag, startPoint x: 956, startPoint y: 197, endPoint x: 784, endPoint y: 286, distance: 193.7
click at [784, 286] on ymaps at bounding box center [756, 254] width 514 height 295
type input "[STREET_ADDRESS]"
click at [970, 85] on button "Это мой адрес" at bounding box center [969, 76] width 89 height 29
type input "[STREET_ADDRESS]"
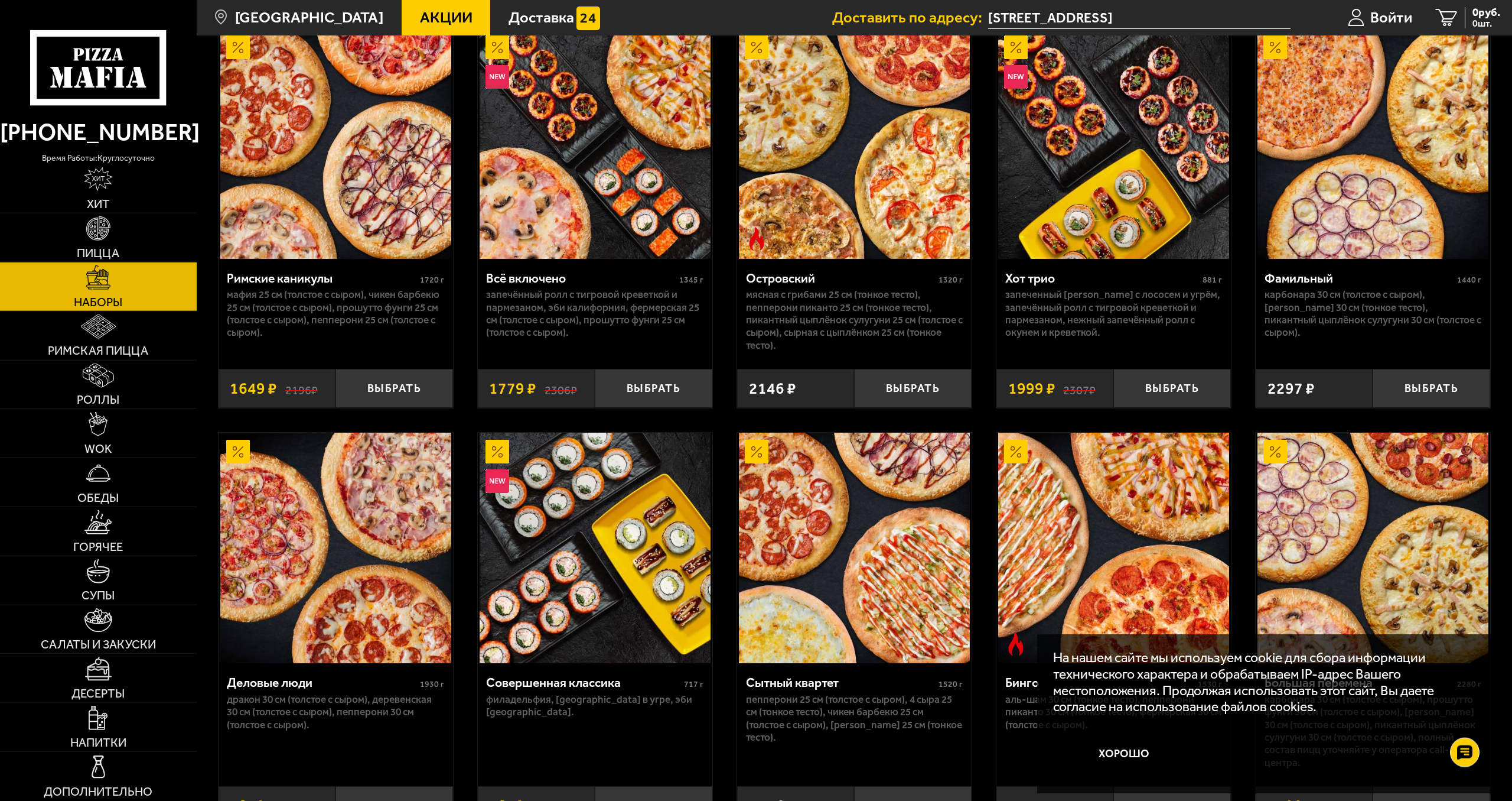
scroll to position [1387, 0]
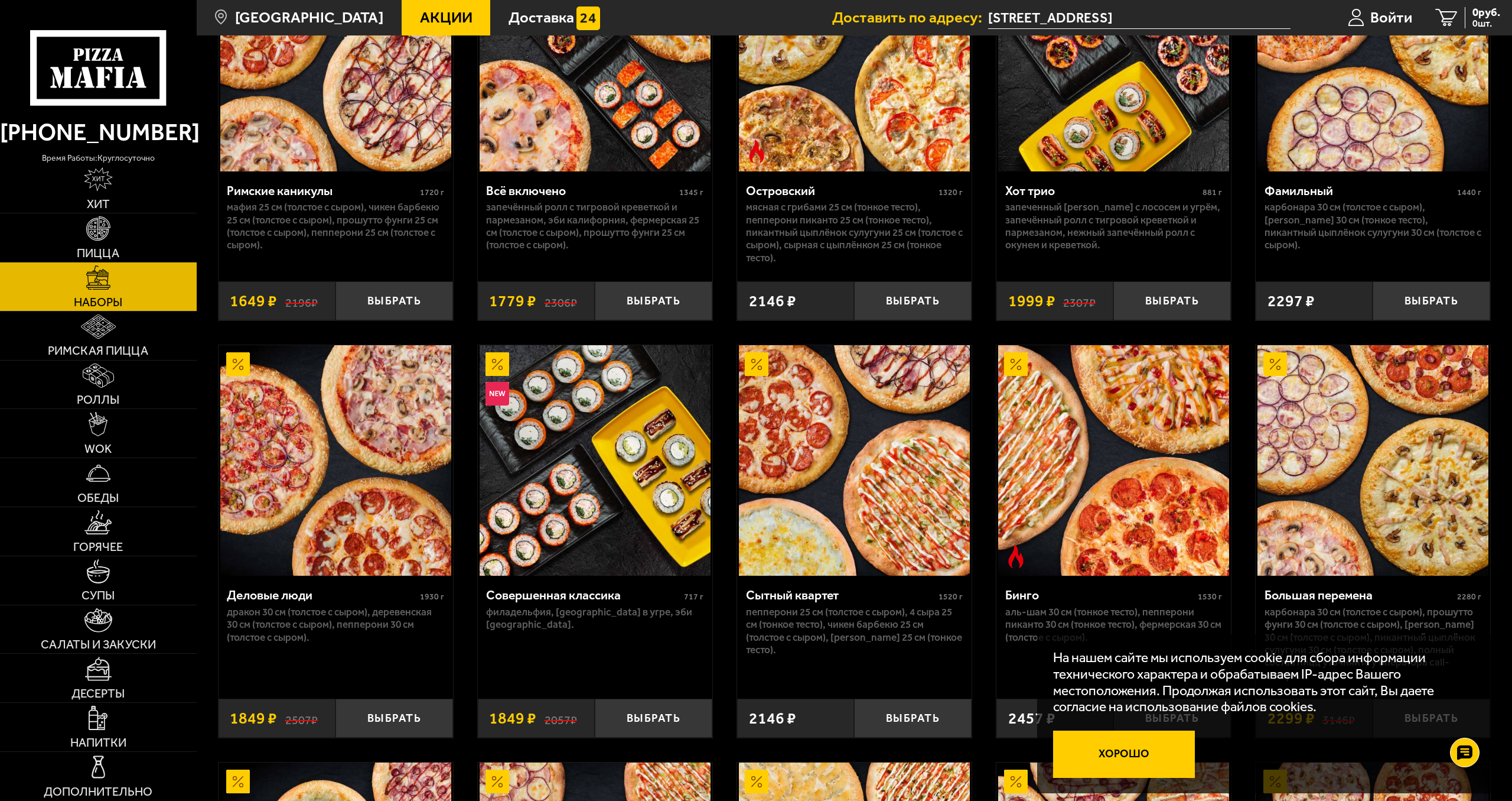
click at [1159, 762] on button "Хорошо" at bounding box center [1124, 754] width 142 height 47
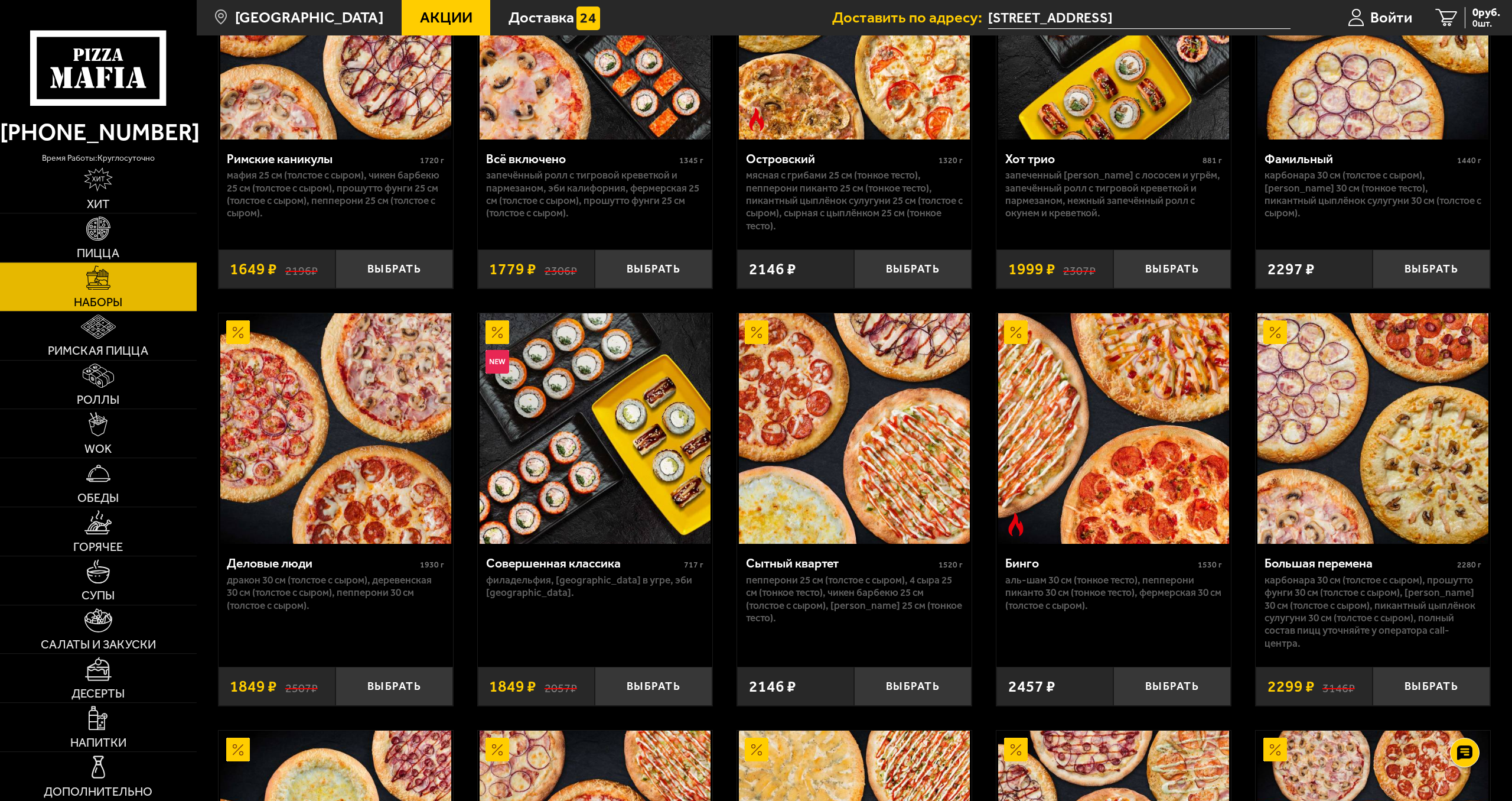
scroll to position [1326, 0]
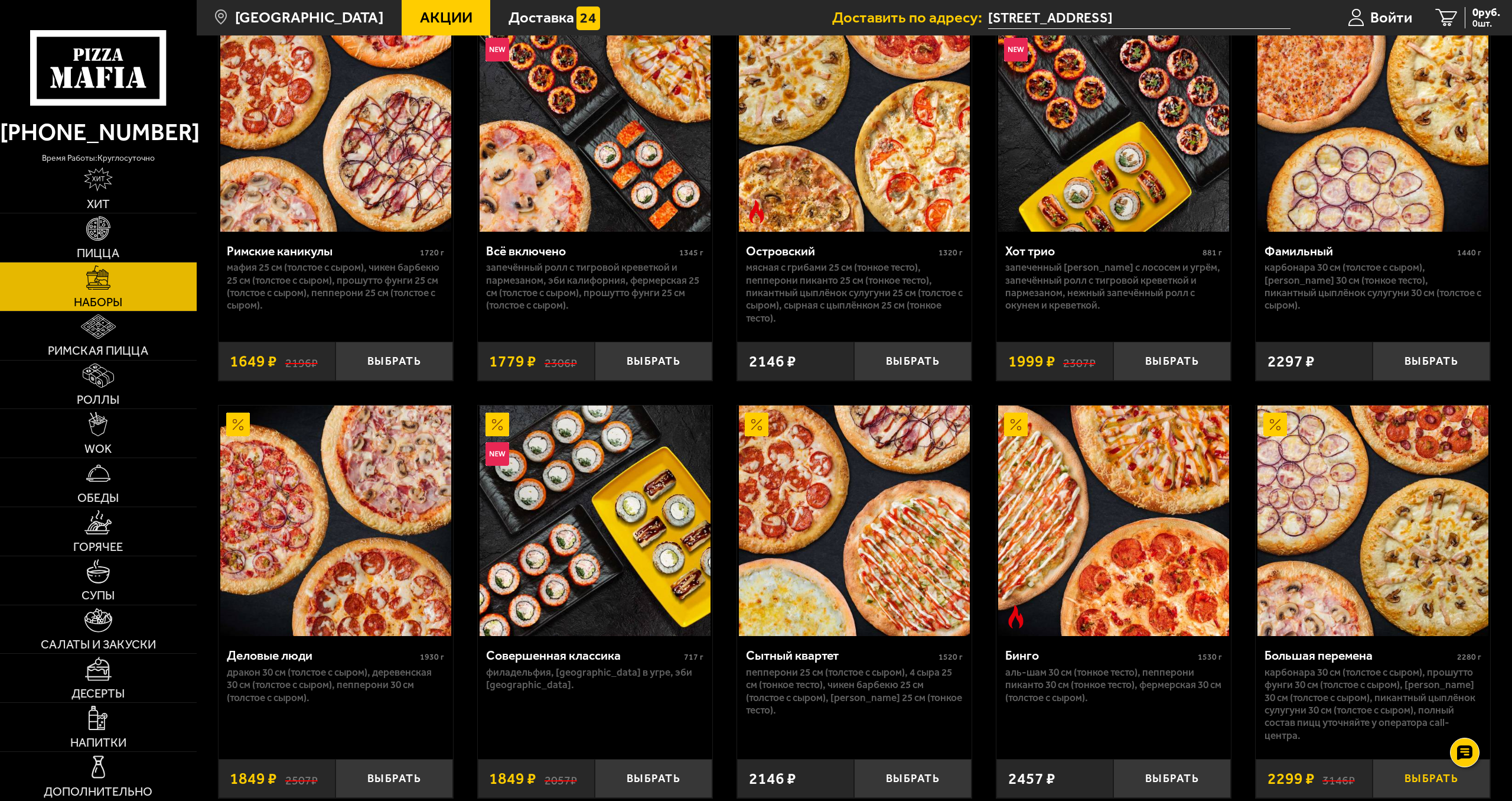
click at [1432, 772] on button "Выбрать" at bounding box center [1432, 778] width 118 height 38
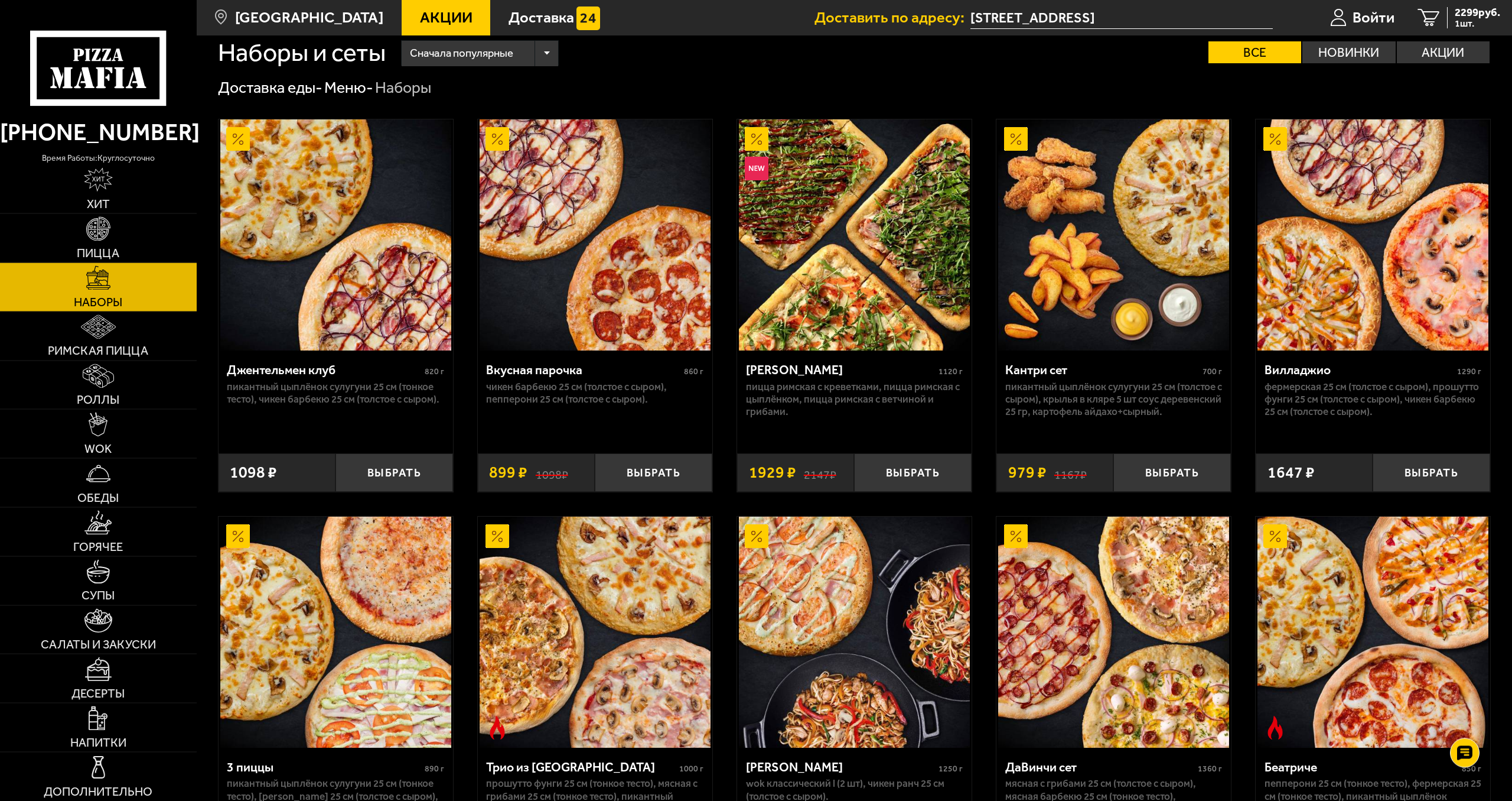
scroll to position [0, 0]
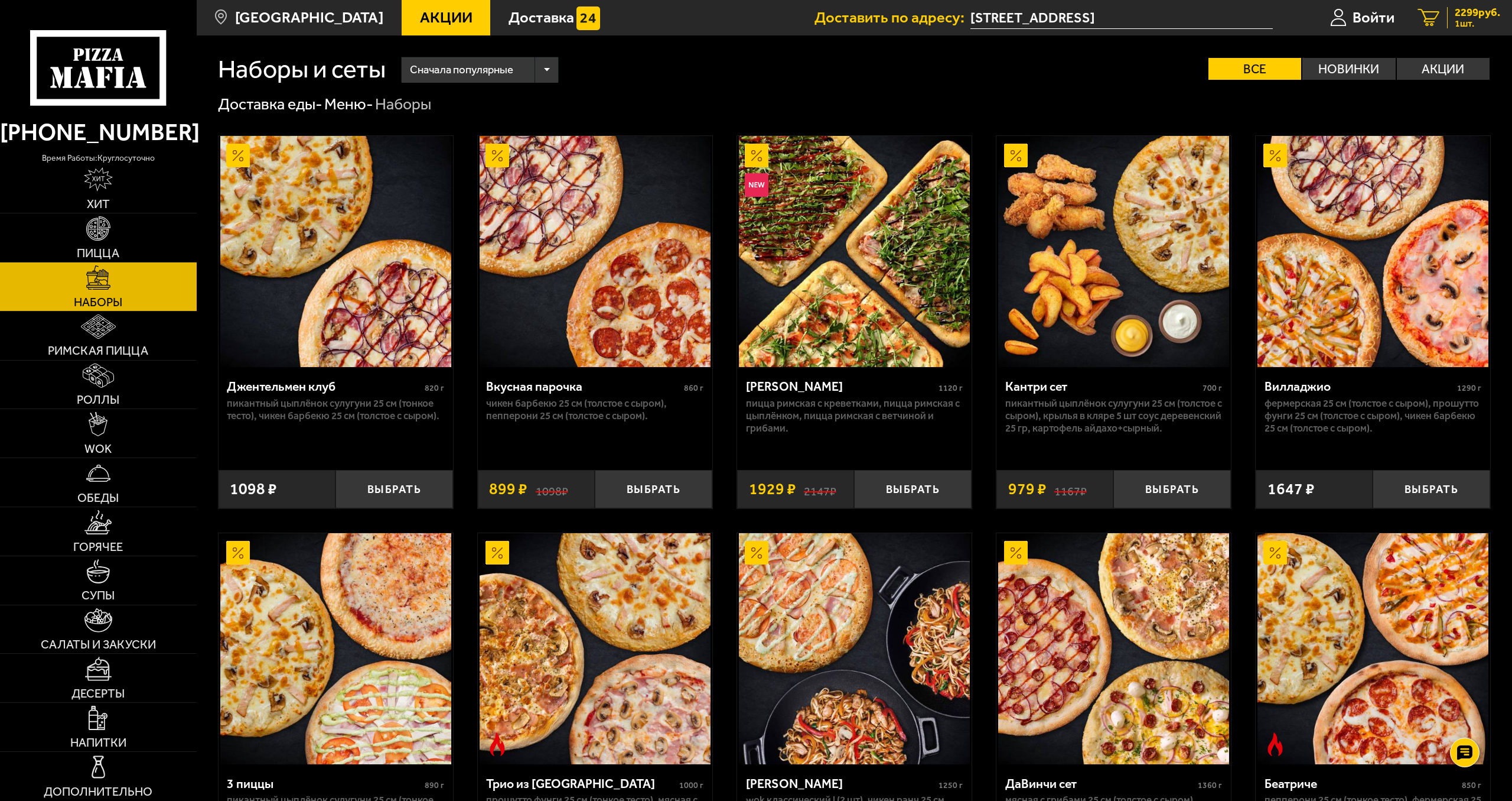
click at [1457, 14] on span "2299 руб." at bounding box center [1478, 13] width 46 height 11
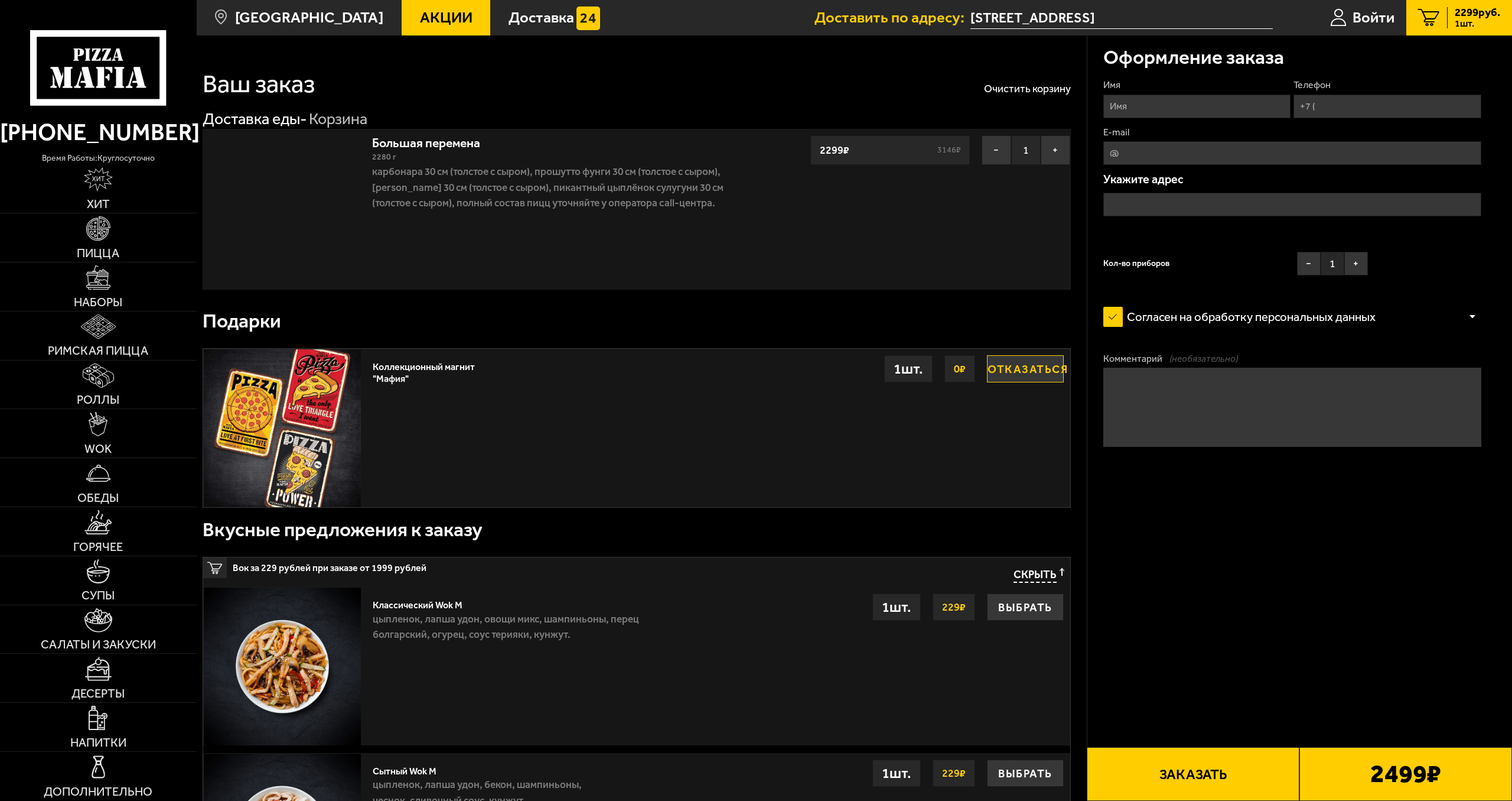
type input "[STREET_ADDRESS]"
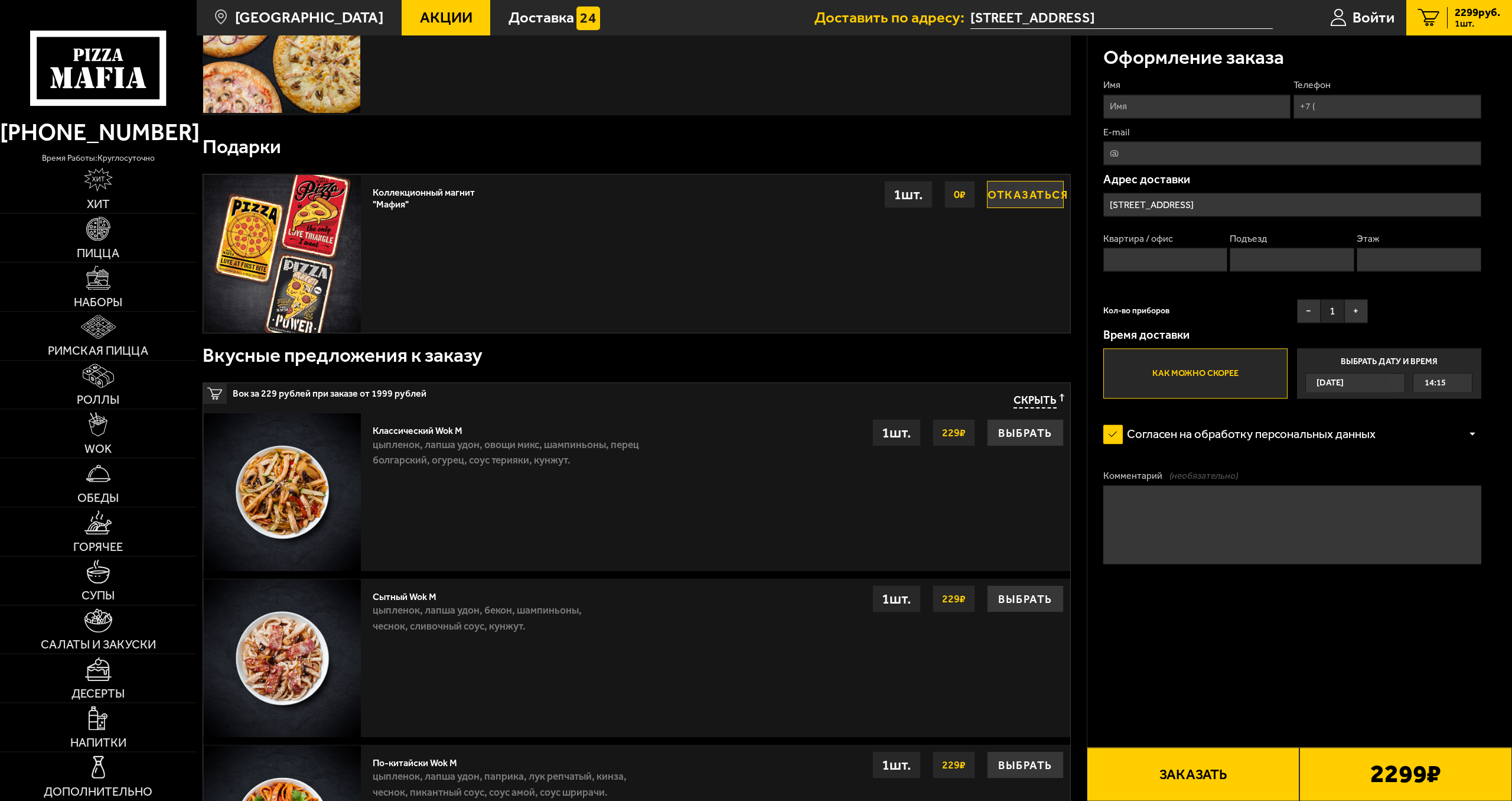
scroll to position [241, 0]
